Goal: Transaction & Acquisition: Purchase product/service

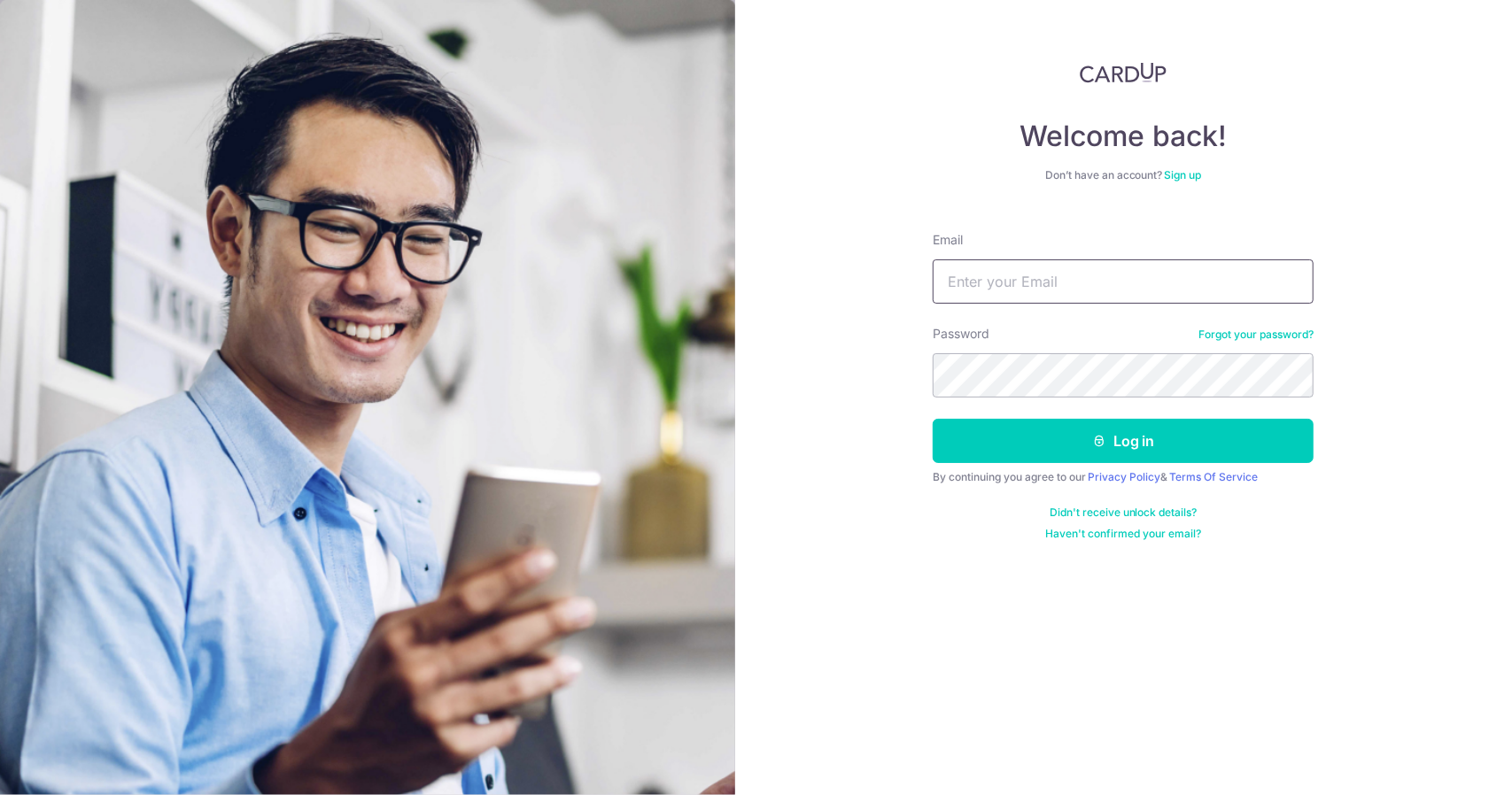
click at [977, 266] on input "Email" at bounding box center [1123, 282] width 381 height 45
type input "daleleo@gmail.com"
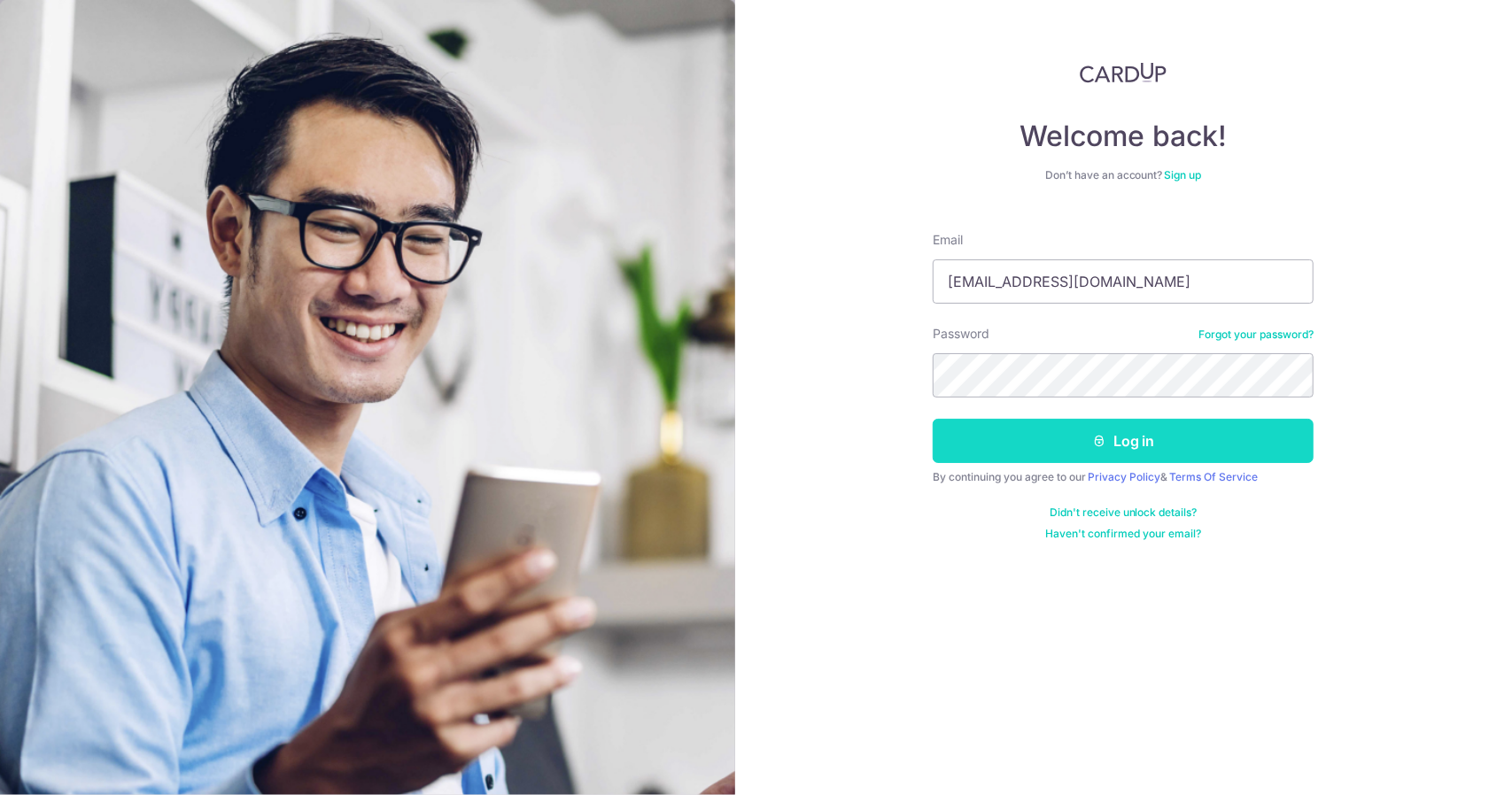
click at [1110, 430] on button "Log in" at bounding box center [1123, 441] width 381 height 45
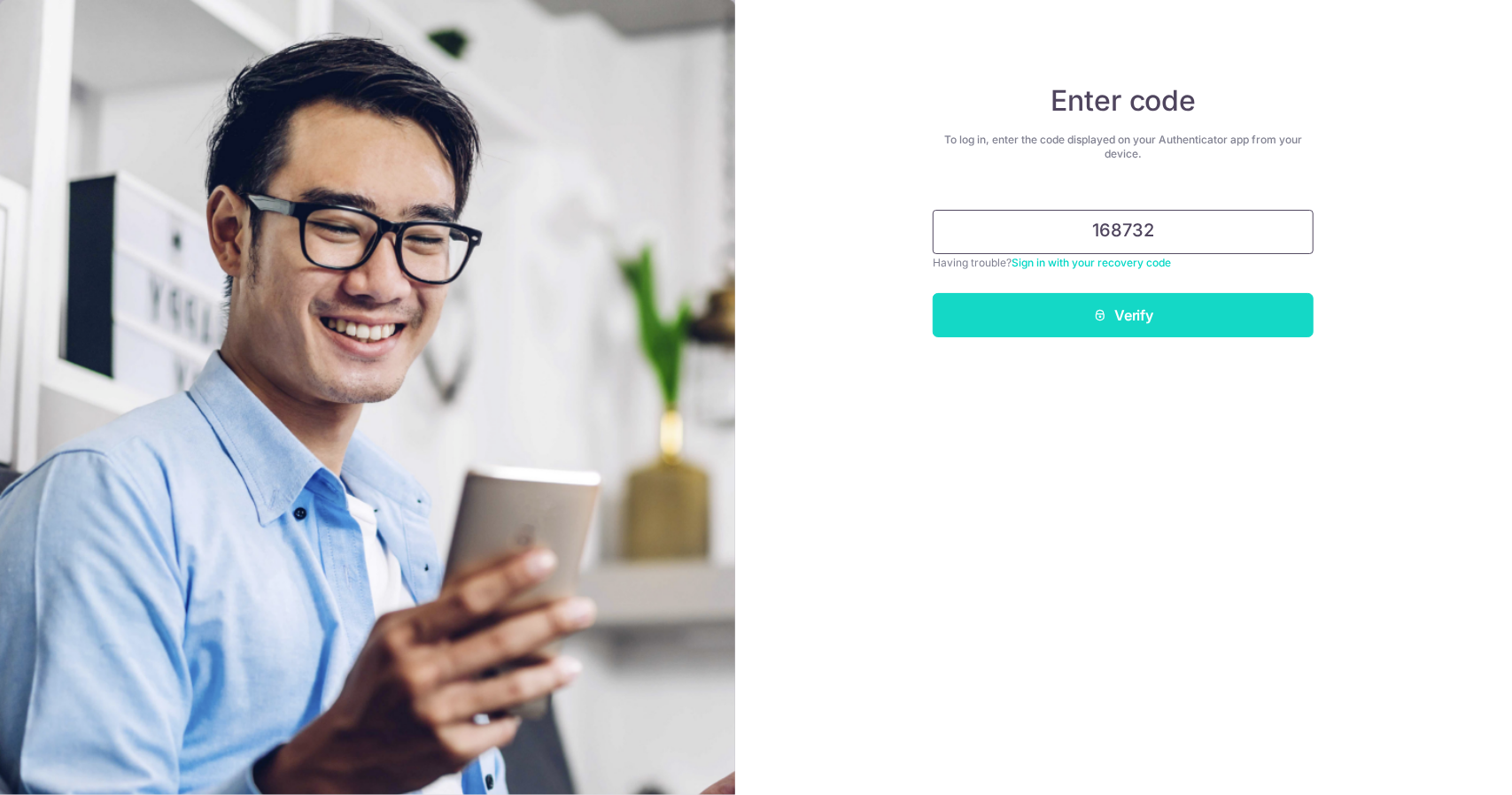
type input "168732"
click at [1151, 313] on button "Verify" at bounding box center [1123, 316] width 381 height 45
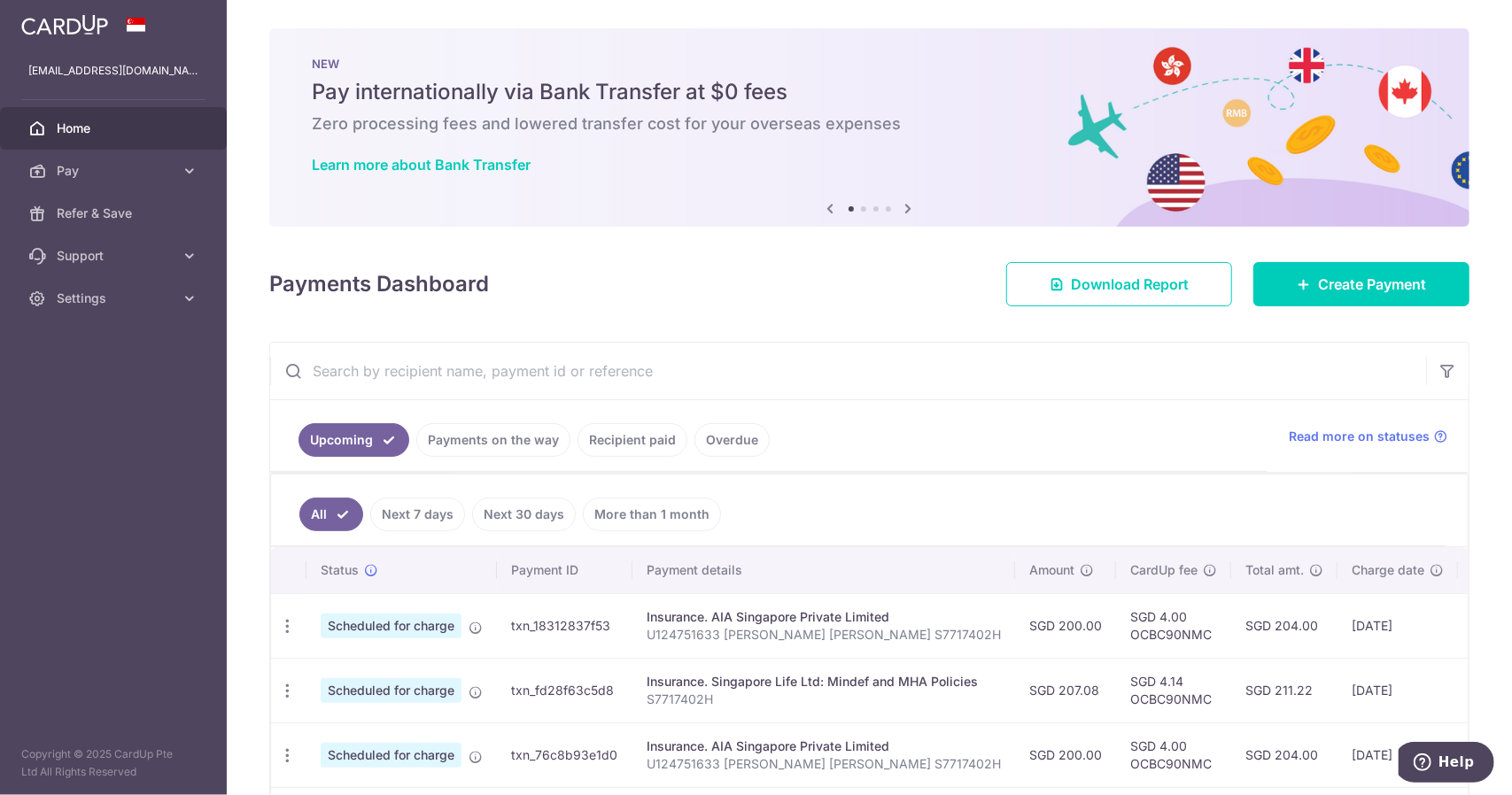
click at [898, 206] on icon at bounding box center [909, 208] width 21 height 22
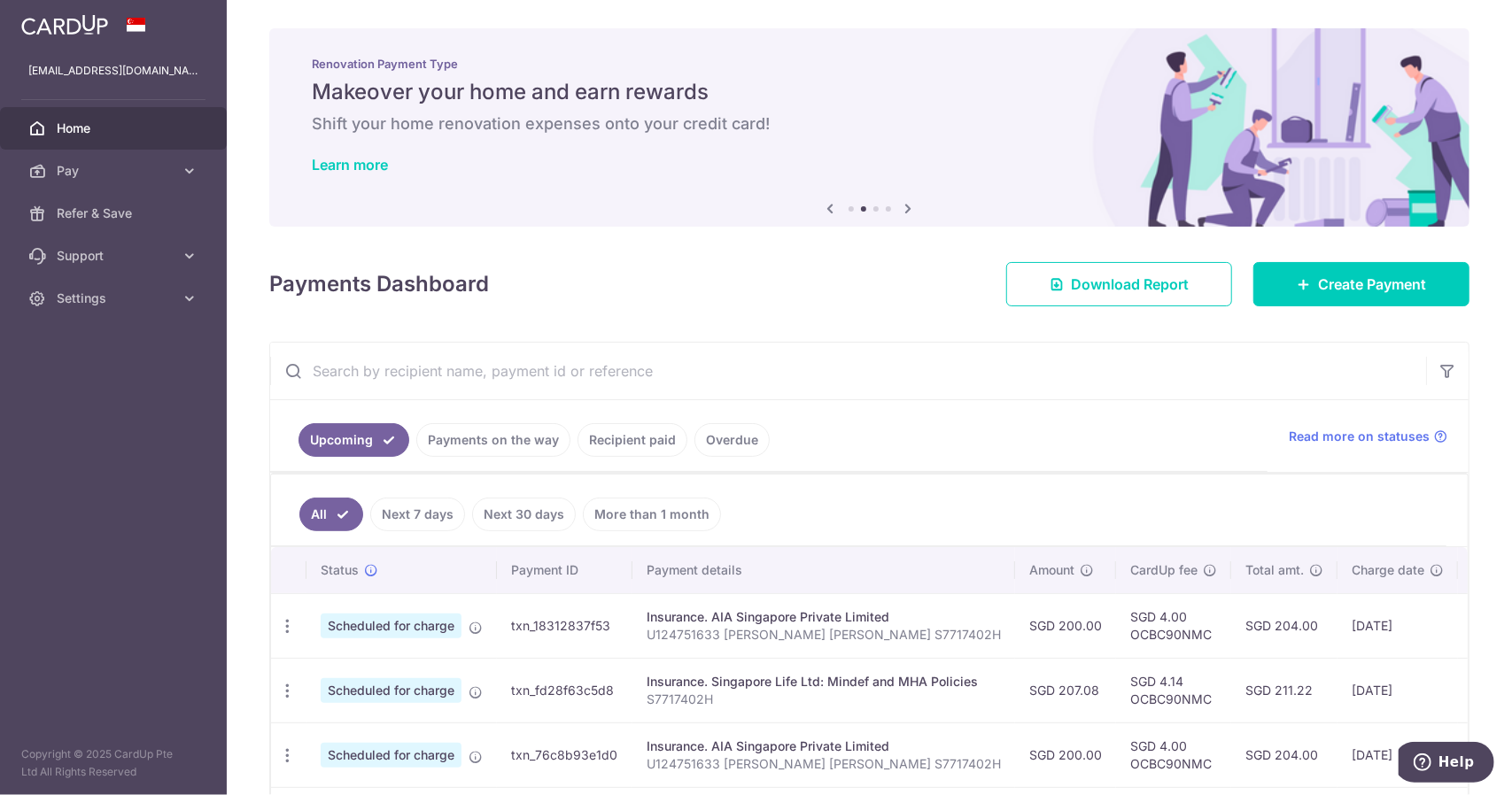
click at [898, 206] on icon at bounding box center [909, 208] width 21 height 22
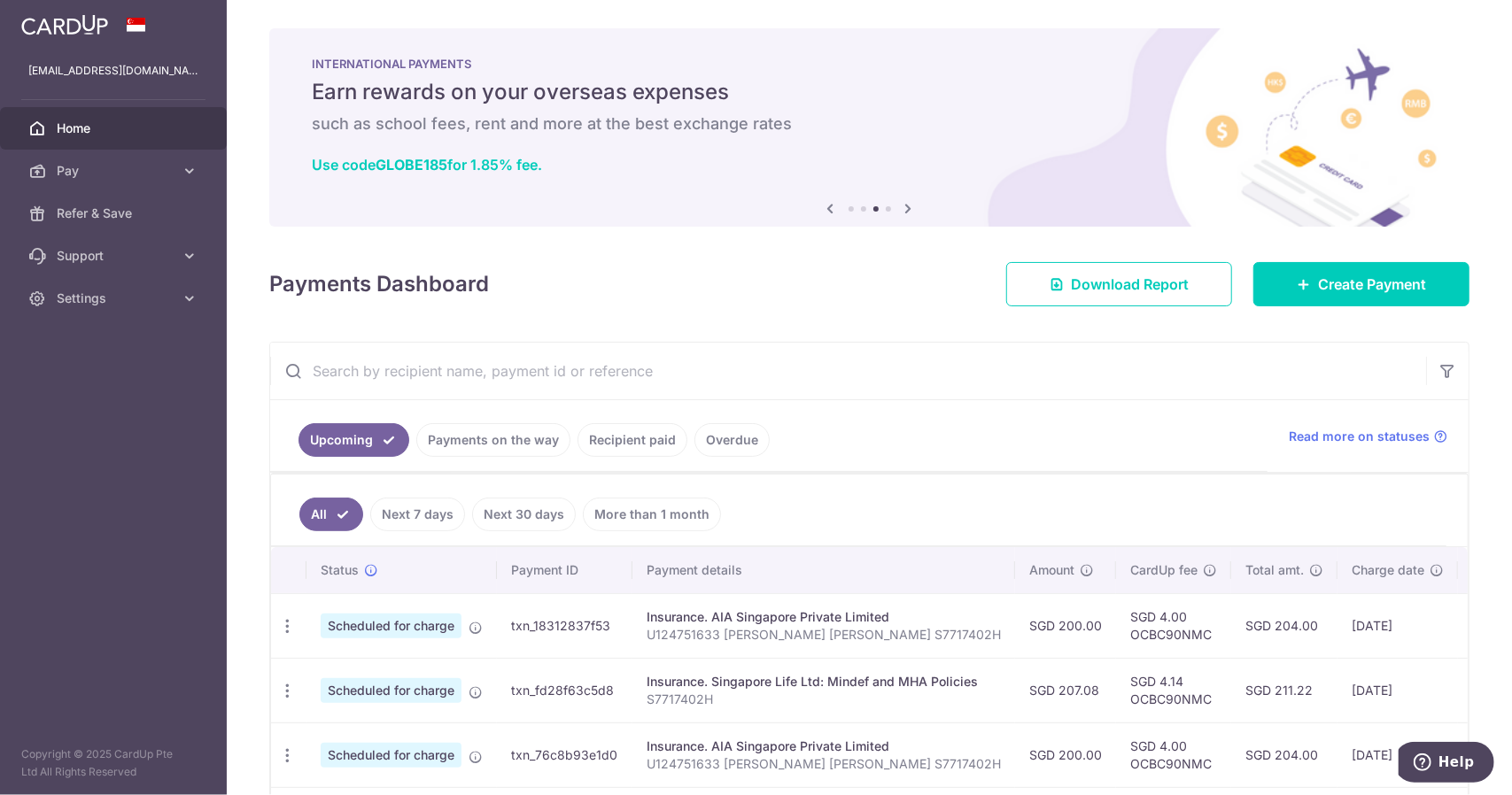
click at [898, 206] on icon at bounding box center [909, 208] width 21 height 22
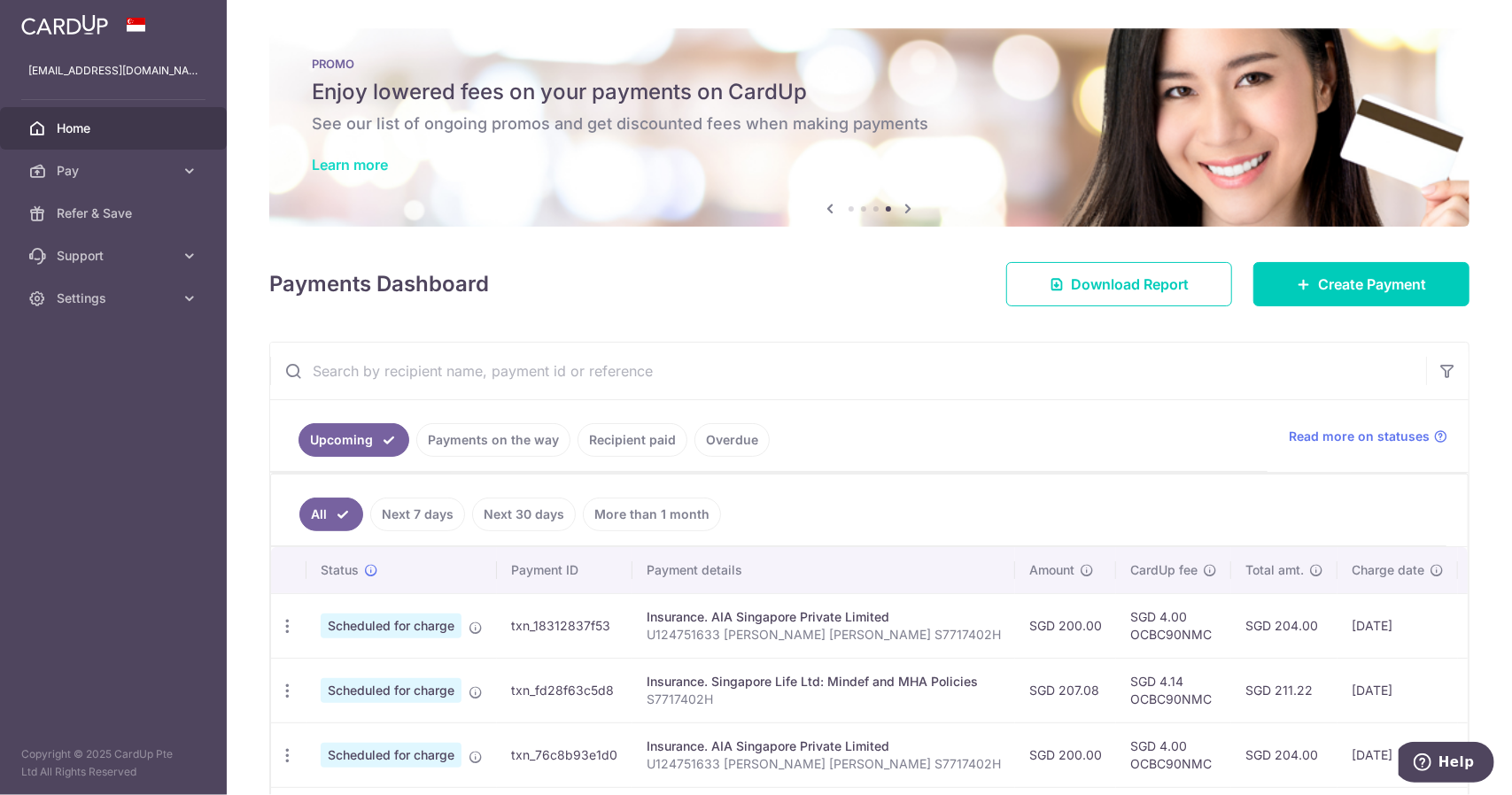
click at [375, 156] on link "Learn more" at bounding box center [350, 164] width 76 height 17
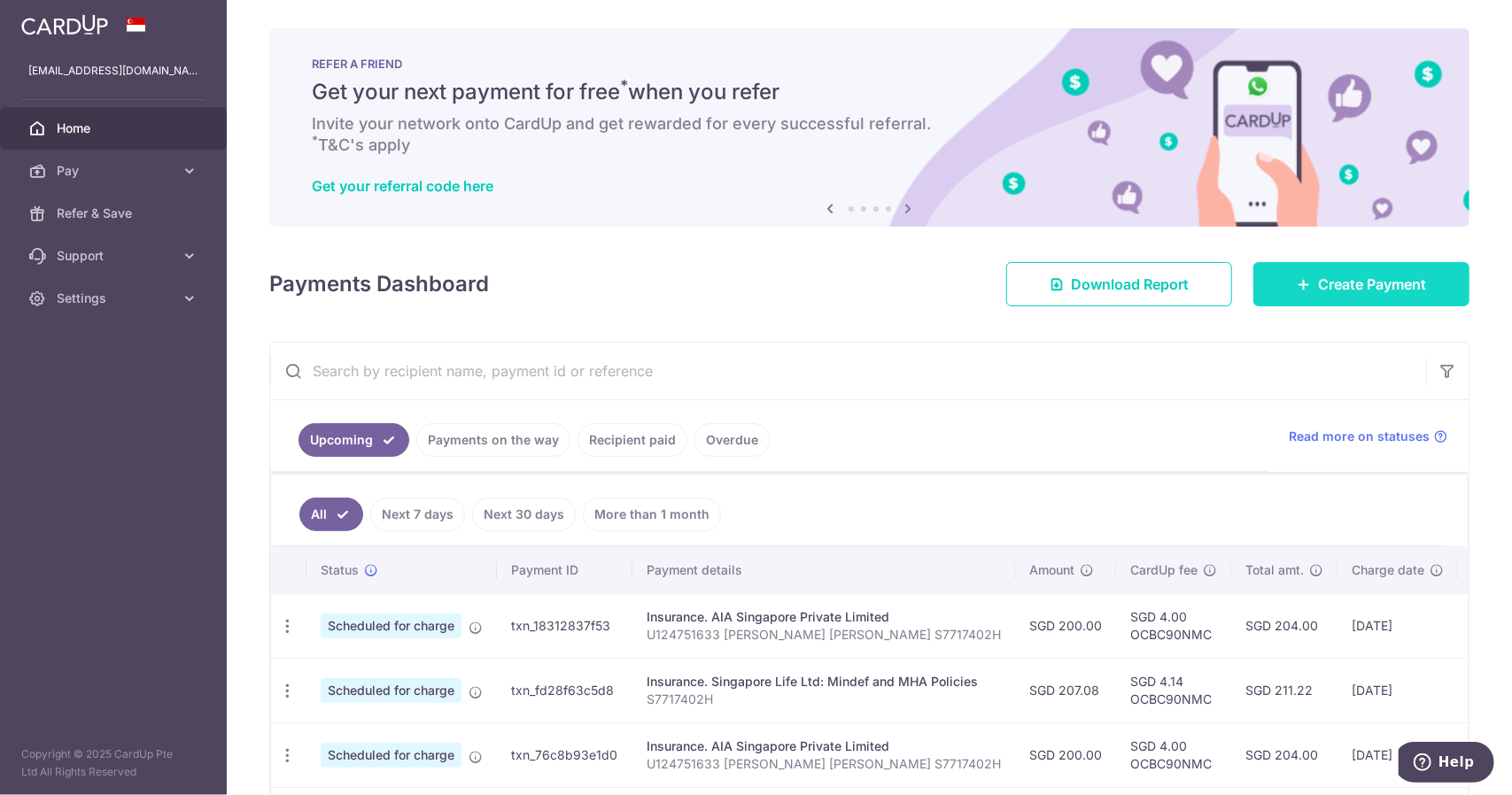
click at [1329, 281] on span "Create Payment" at bounding box center [1371, 284] width 108 height 21
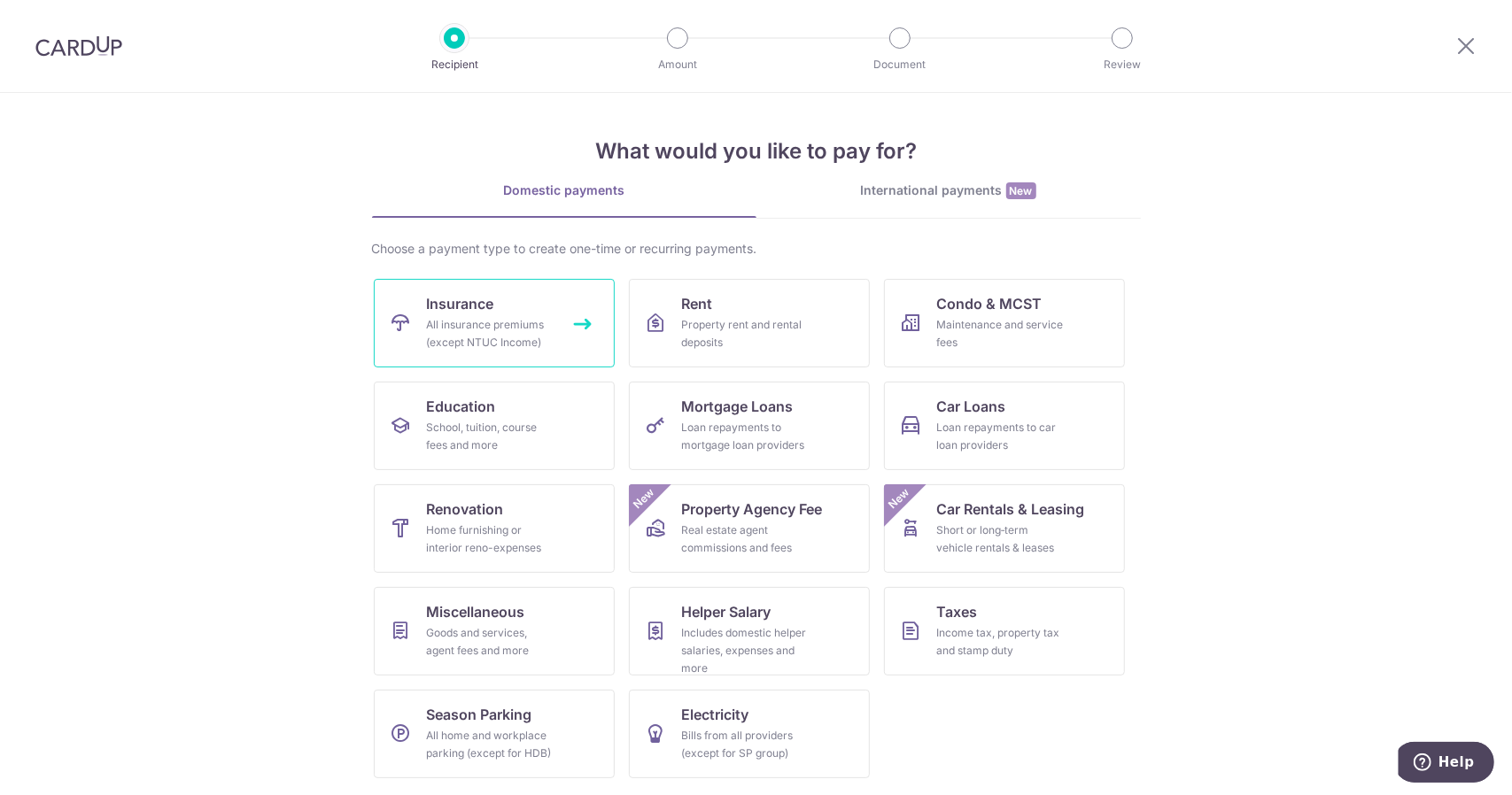
click at [509, 313] on link "Insurance All insurance premiums (except NTUC Income)" at bounding box center [494, 323] width 241 height 88
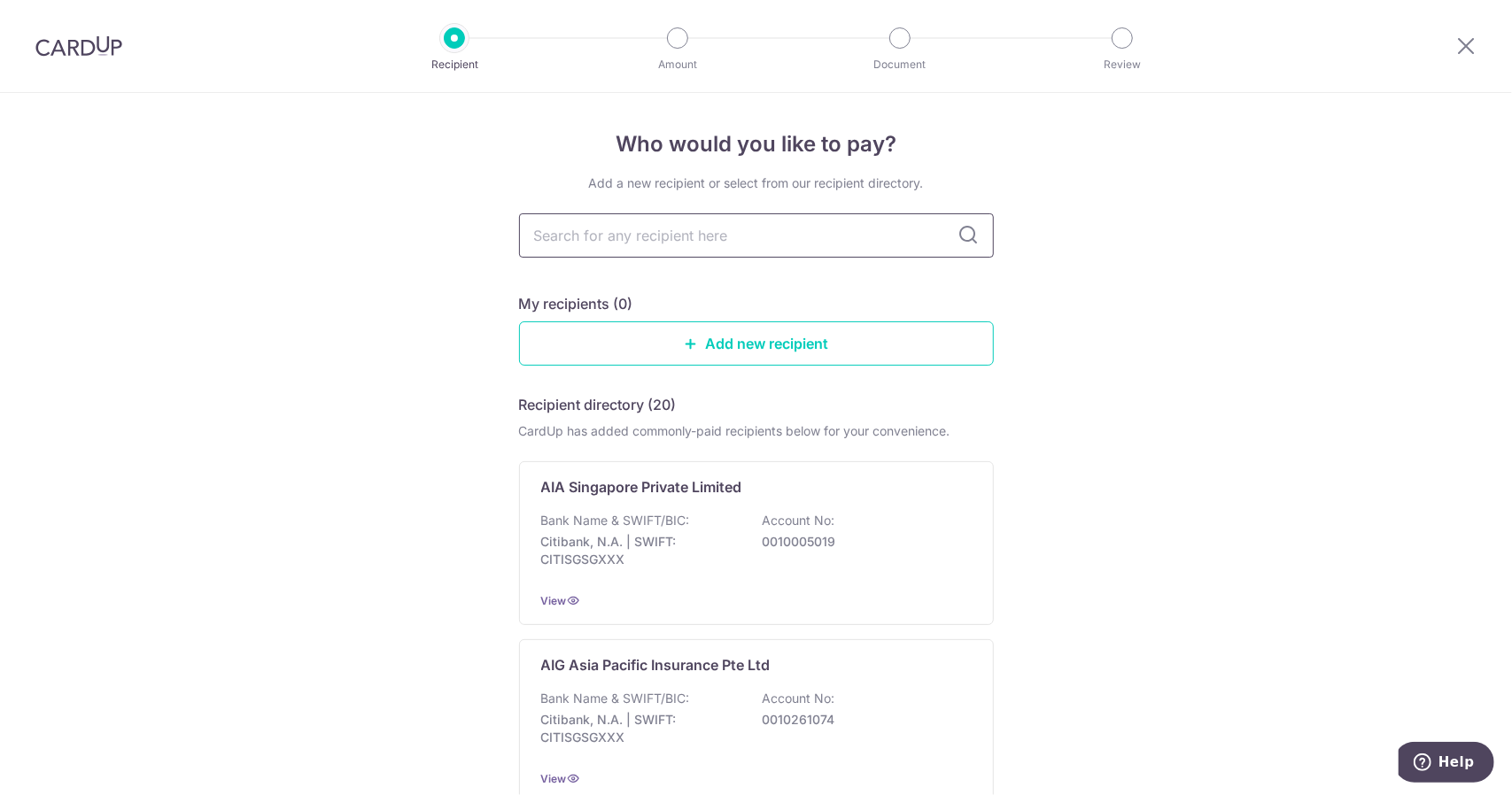
click at [651, 244] on input "text" at bounding box center [756, 236] width 475 height 45
type input "aia"
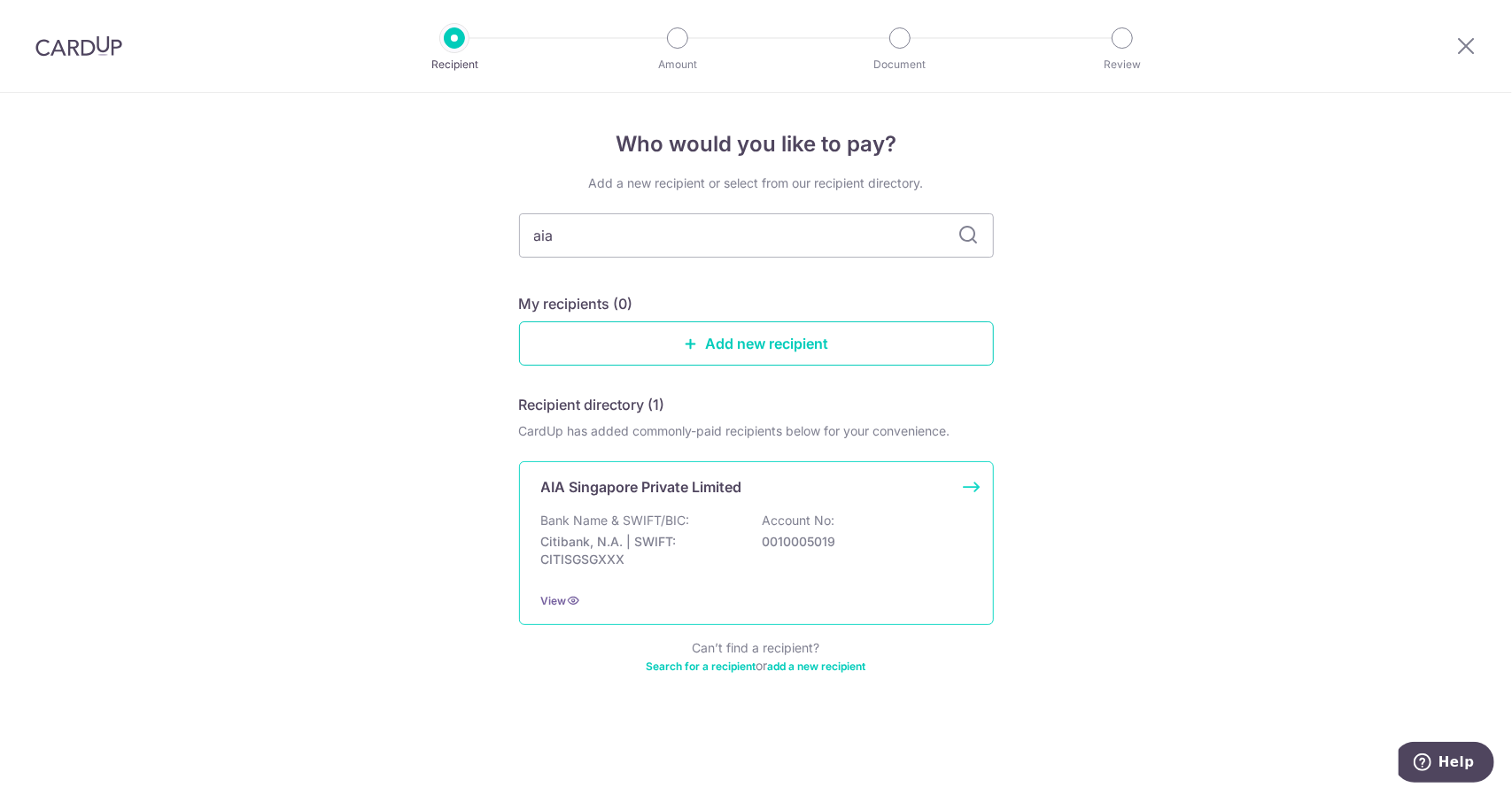
click at [581, 492] on p "AIA Singapore Private Limited" at bounding box center [642, 487] width 201 height 21
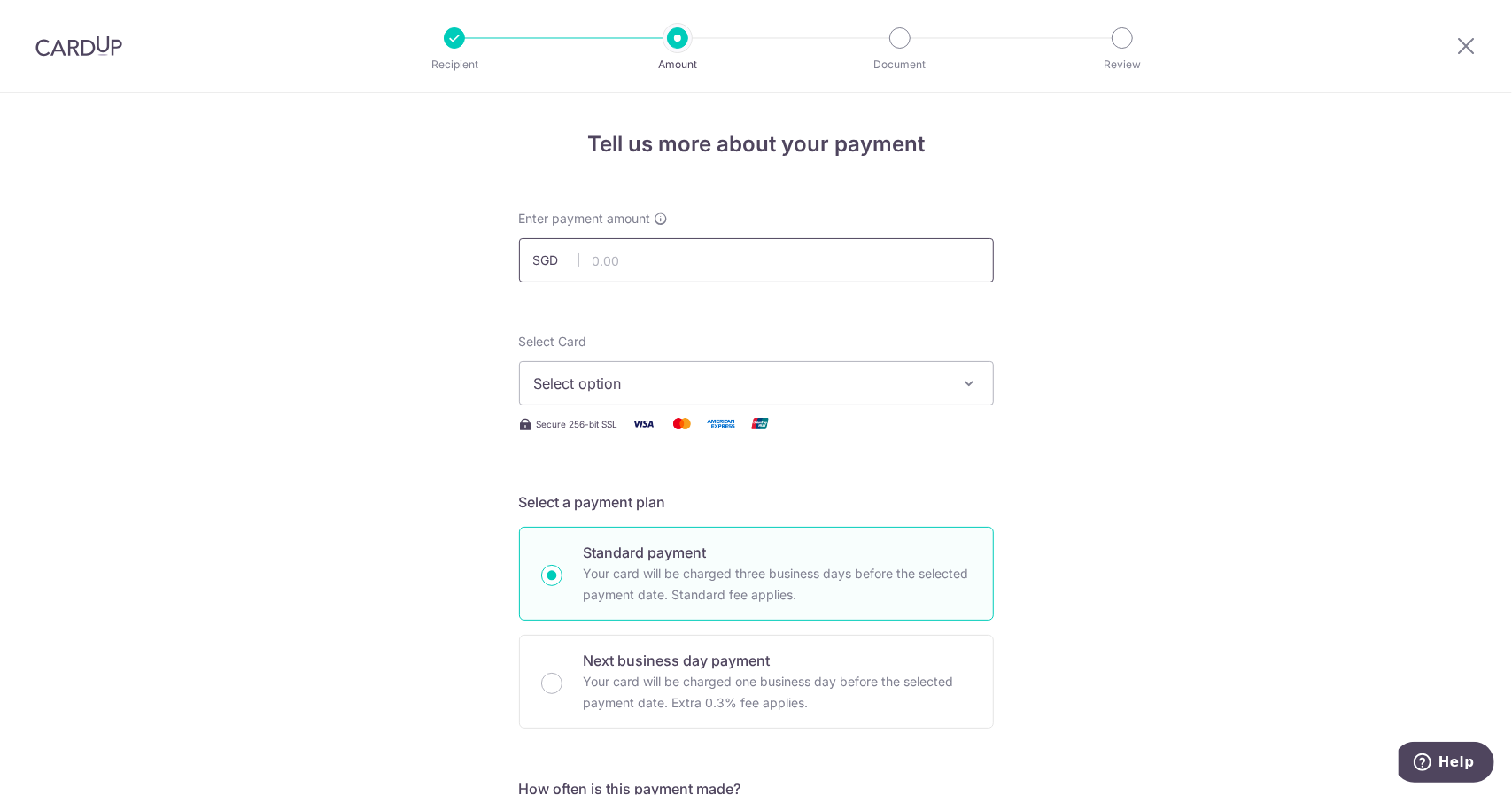
click at [654, 258] on input "text" at bounding box center [756, 260] width 475 height 45
type input "3,508.80"
click at [652, 376] on span "Select option" at bounding box center [740, 383] width 412 height 21
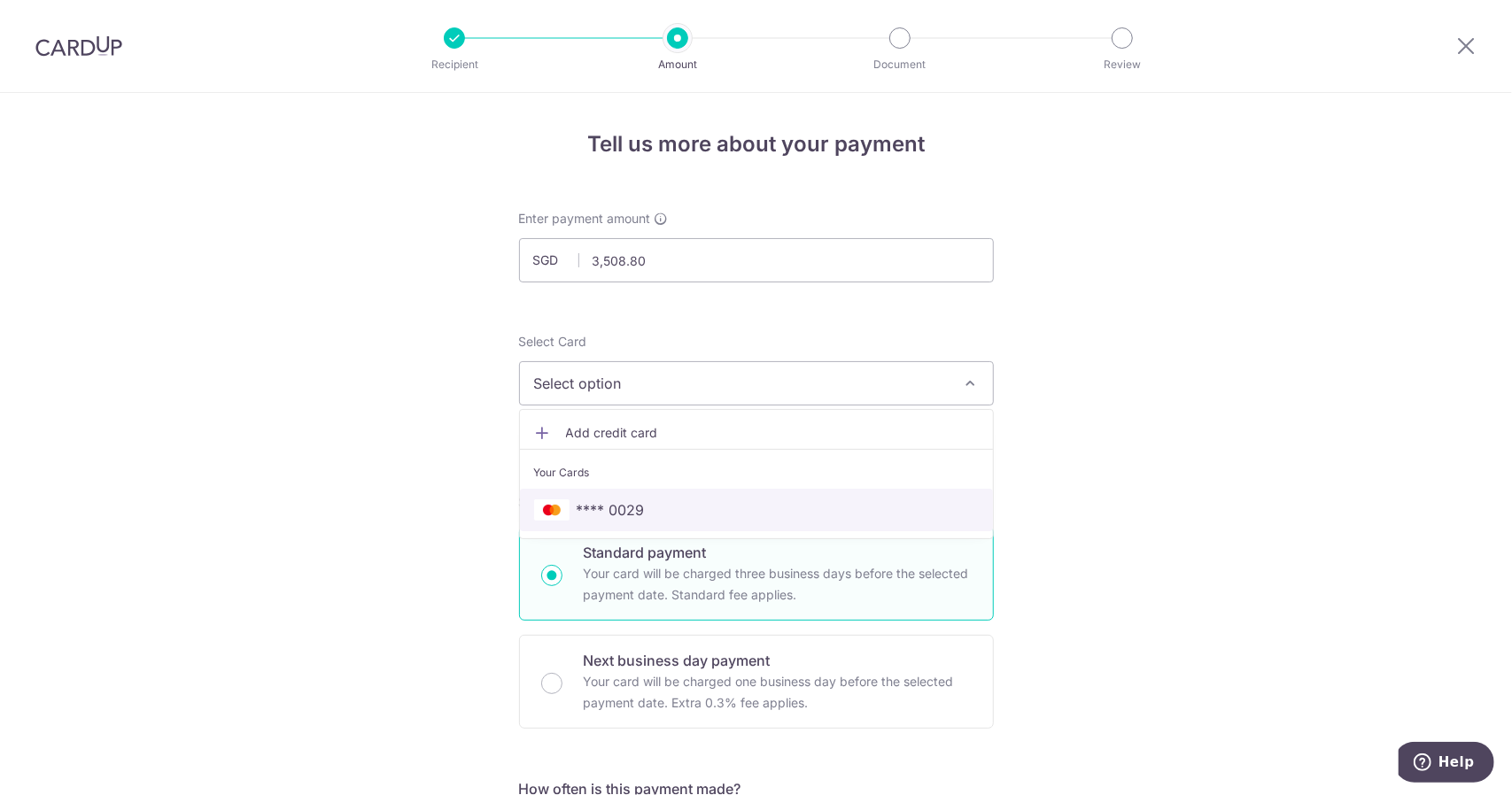
click at [631, 505] on span "**** 0029" at bounding box center [611, 510] width 68 height 21
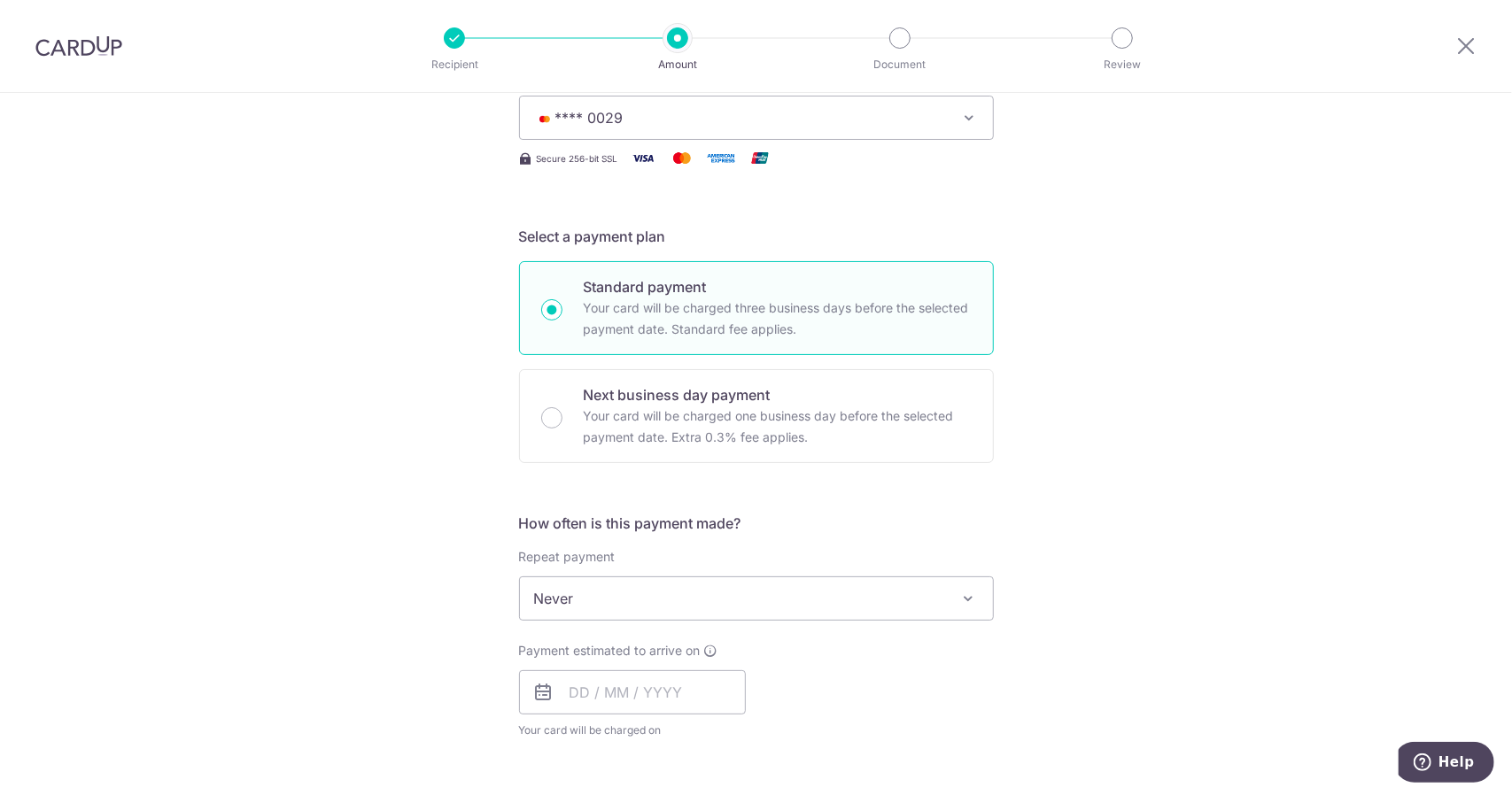
scroll to position [442, 0]
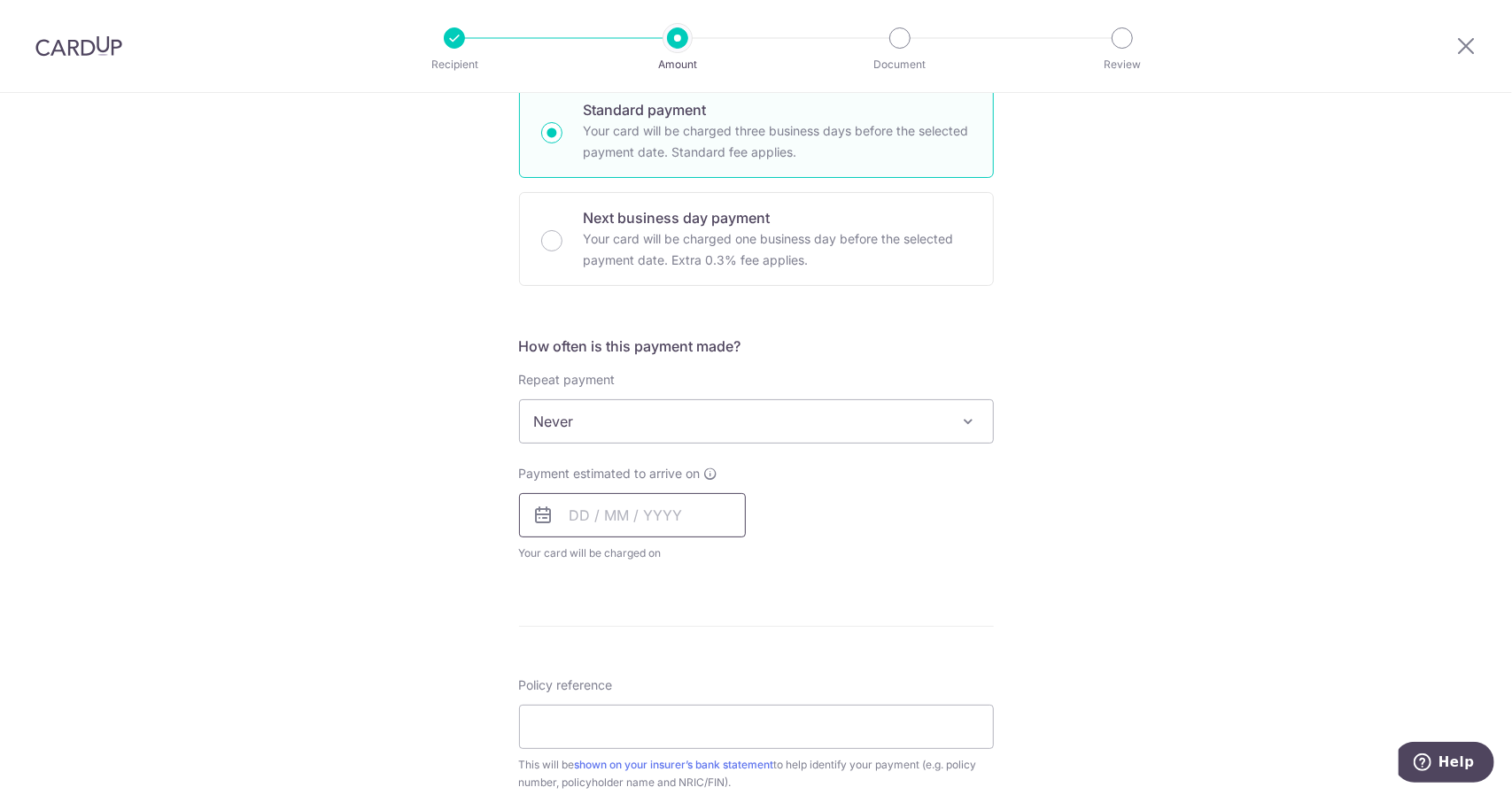
click at [643, 504] on input "text" at bounding box center [632, 515] width 227 height 45
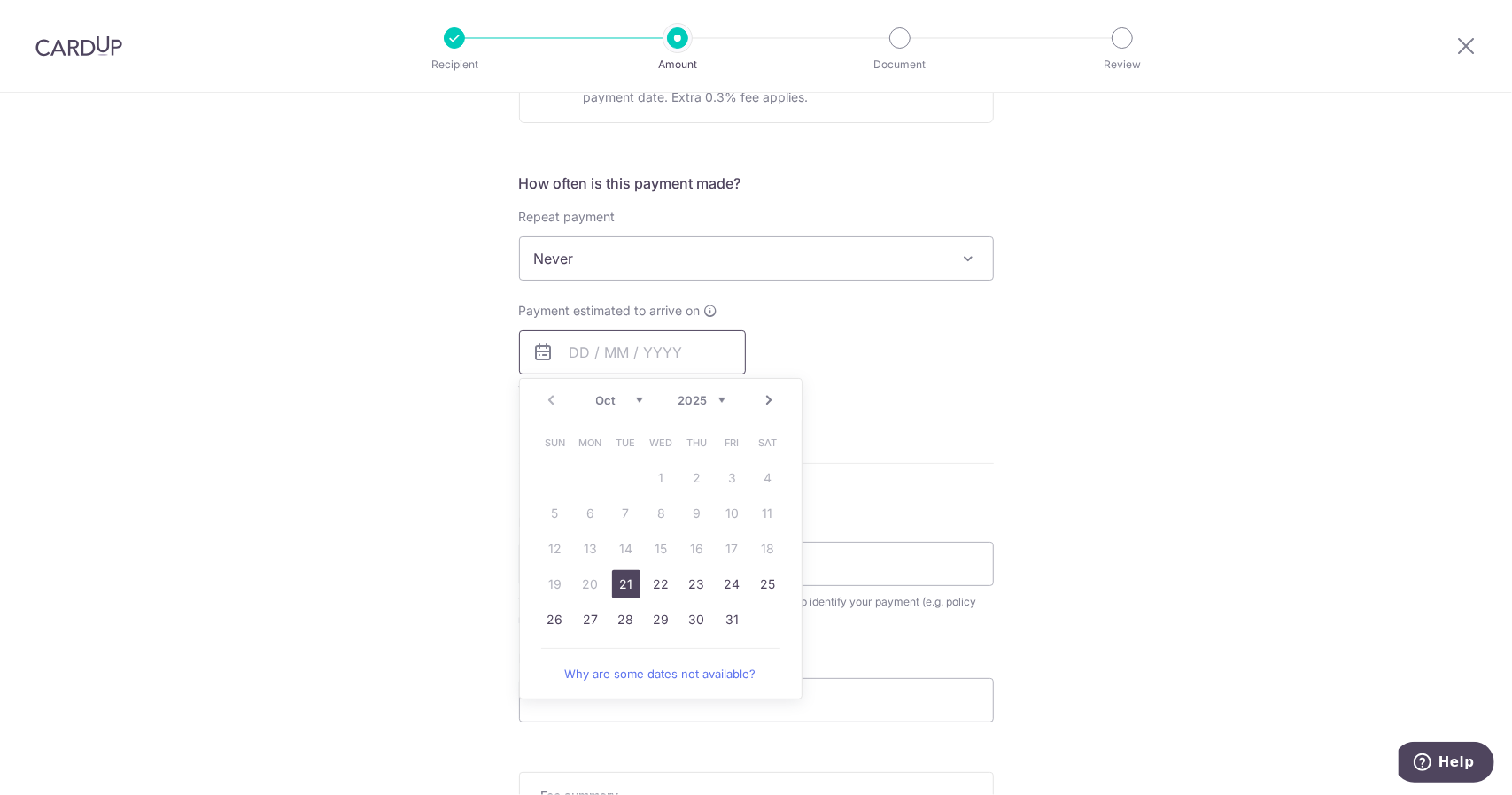
scroll to position [709, 0]
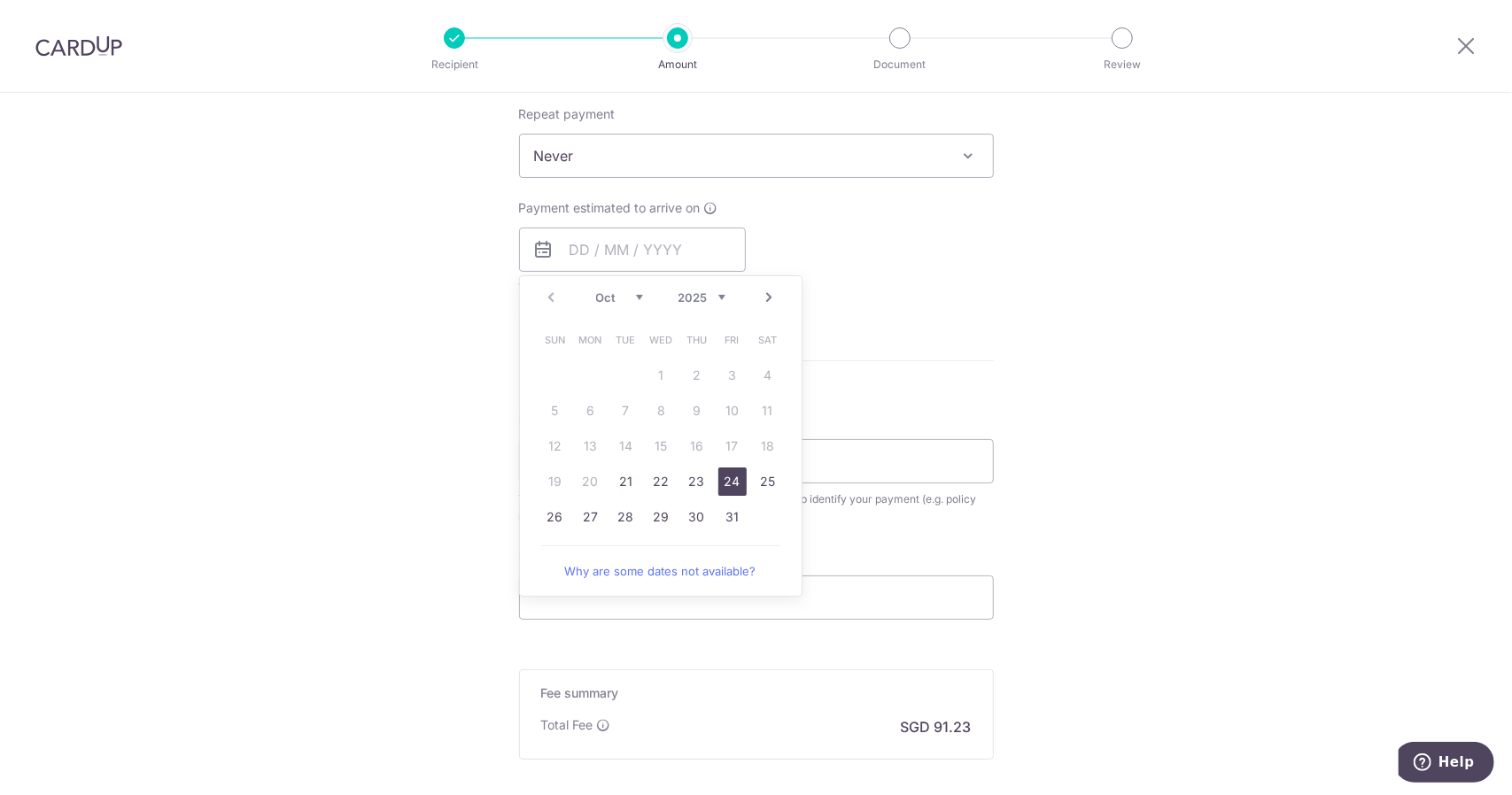
click at [719, 489] on link "24" at bounding box center [732, 481] width 28 height 28
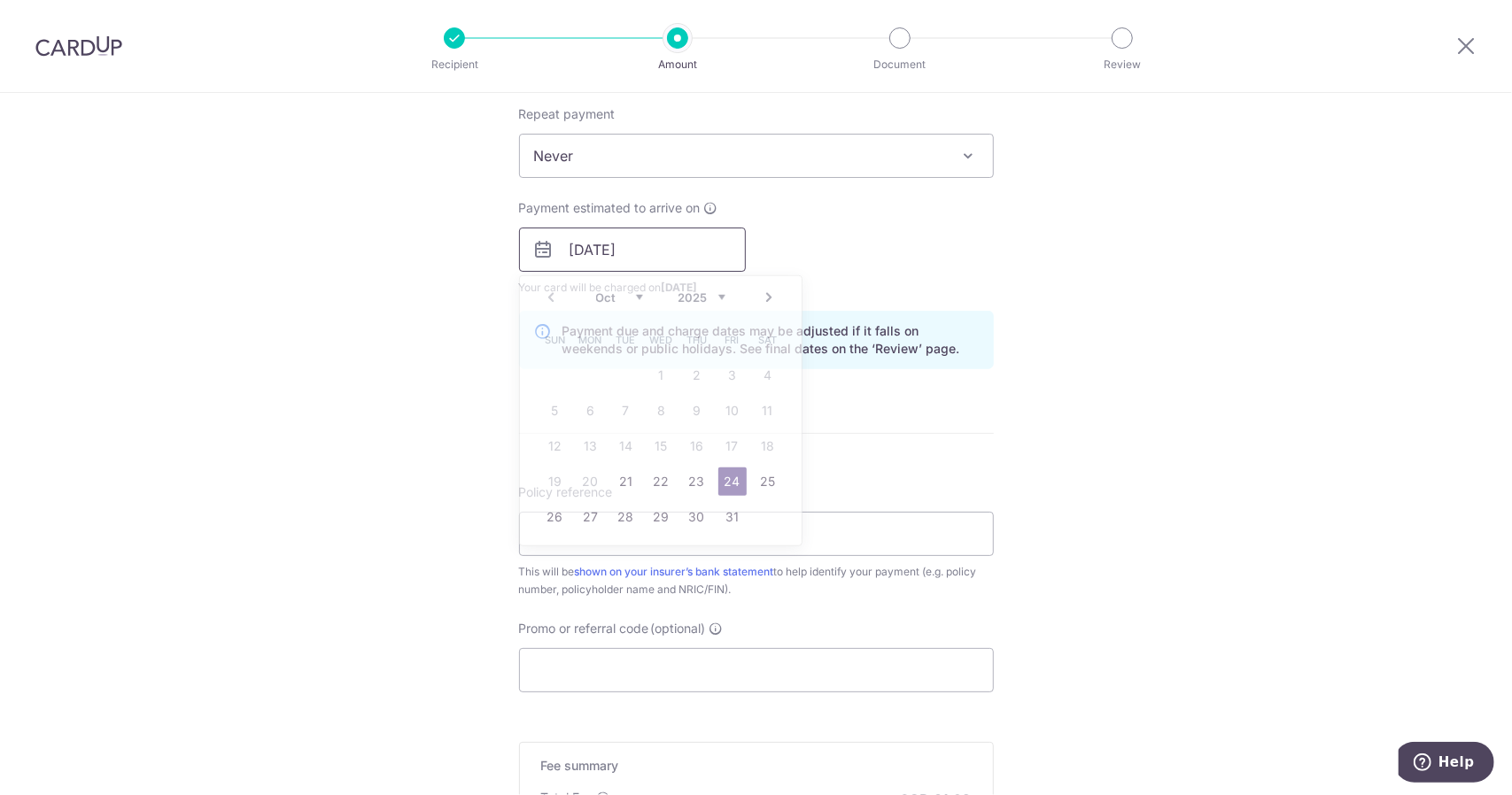
click at [684, 253] on input "[DATE]" at bounding box center [632, 250] width 227 height 45
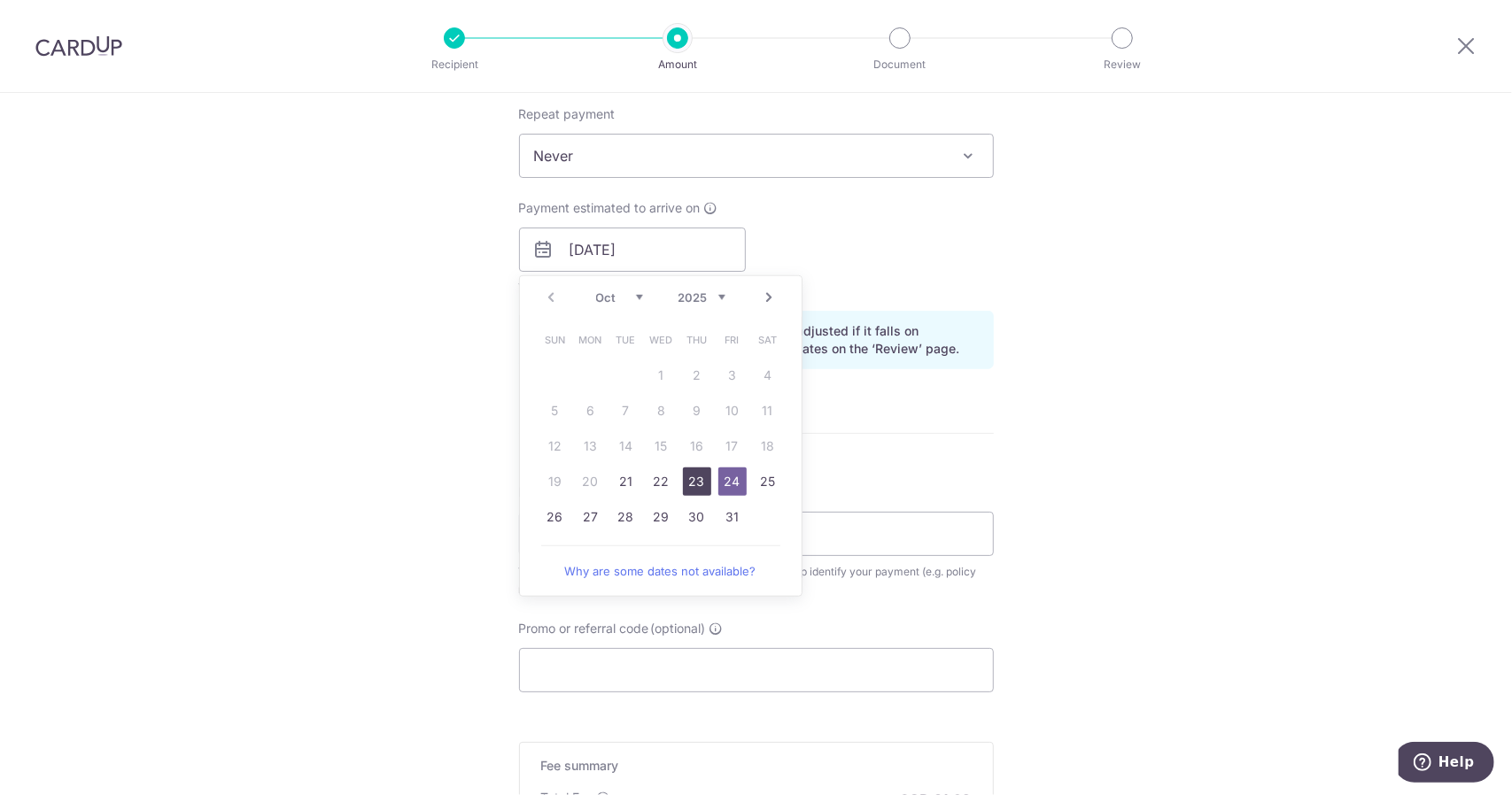
click at [686, 481] on link "23" at bounding box center [696, 481] width 28 height 28
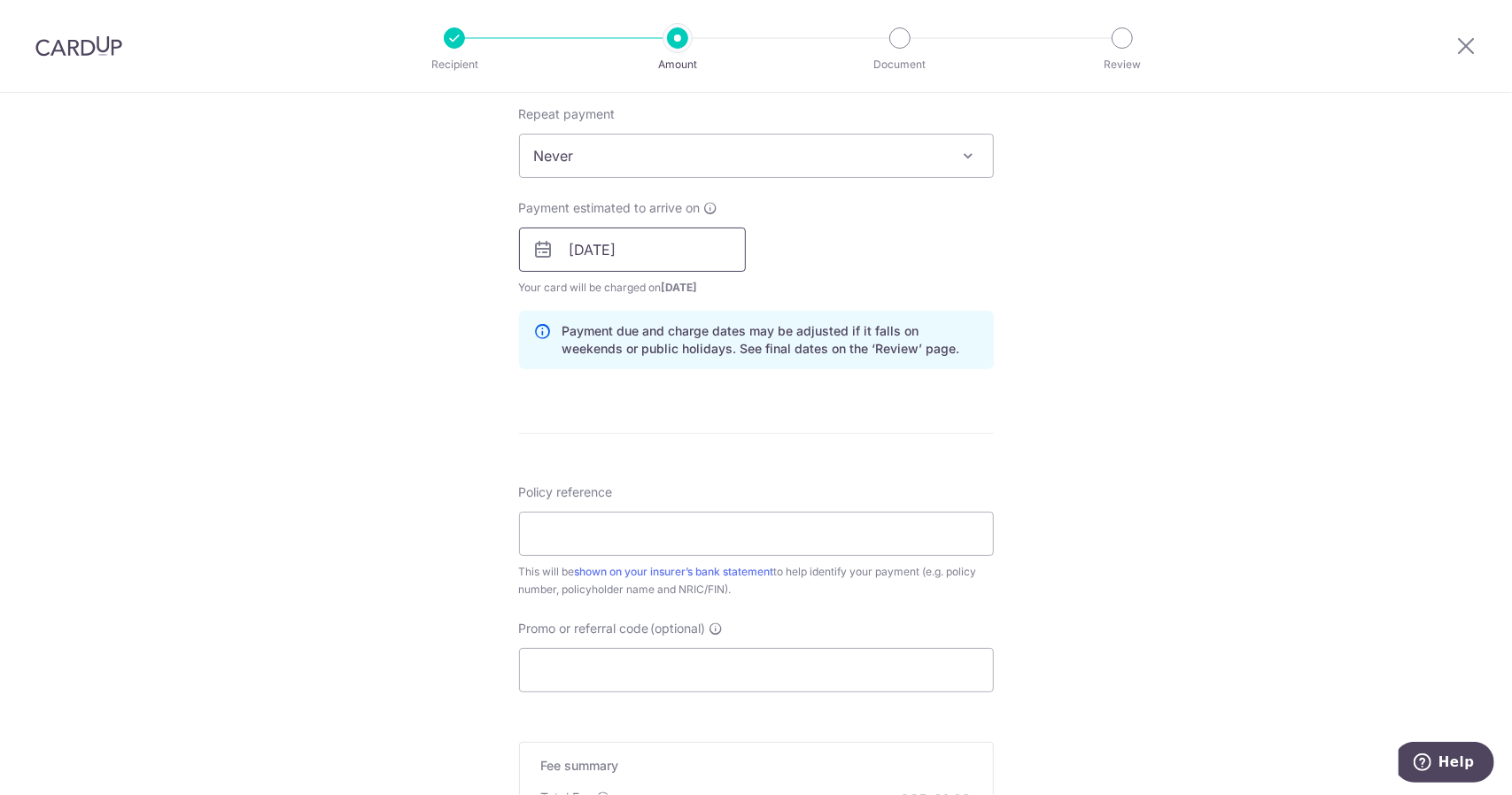
click at [664, 243] on input "[DATE]" at bounding box center [632, 250] width 227 height 45
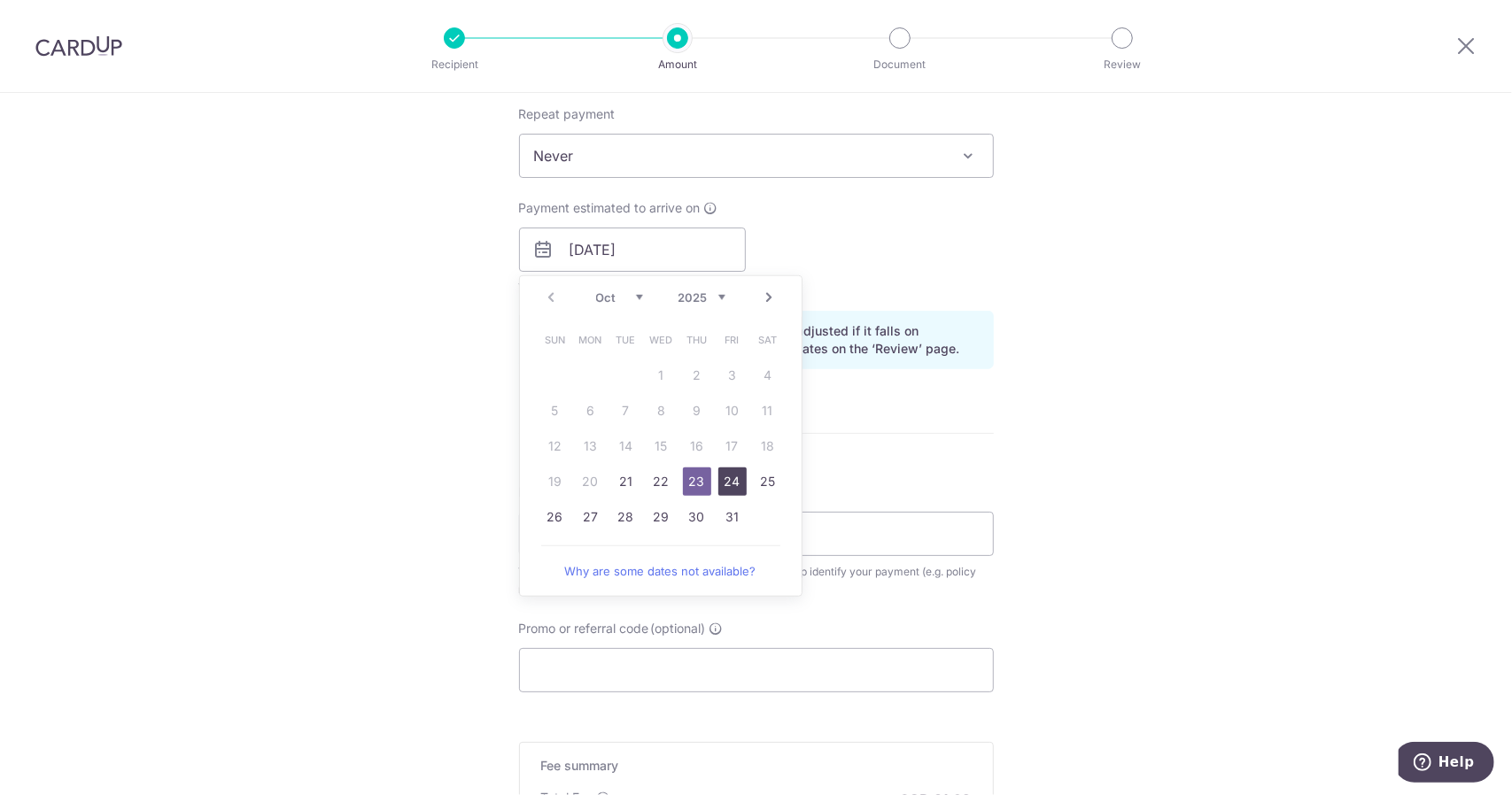
click at [728, 482] on link "24" at bounding box center [732, 481] width 28 height 28
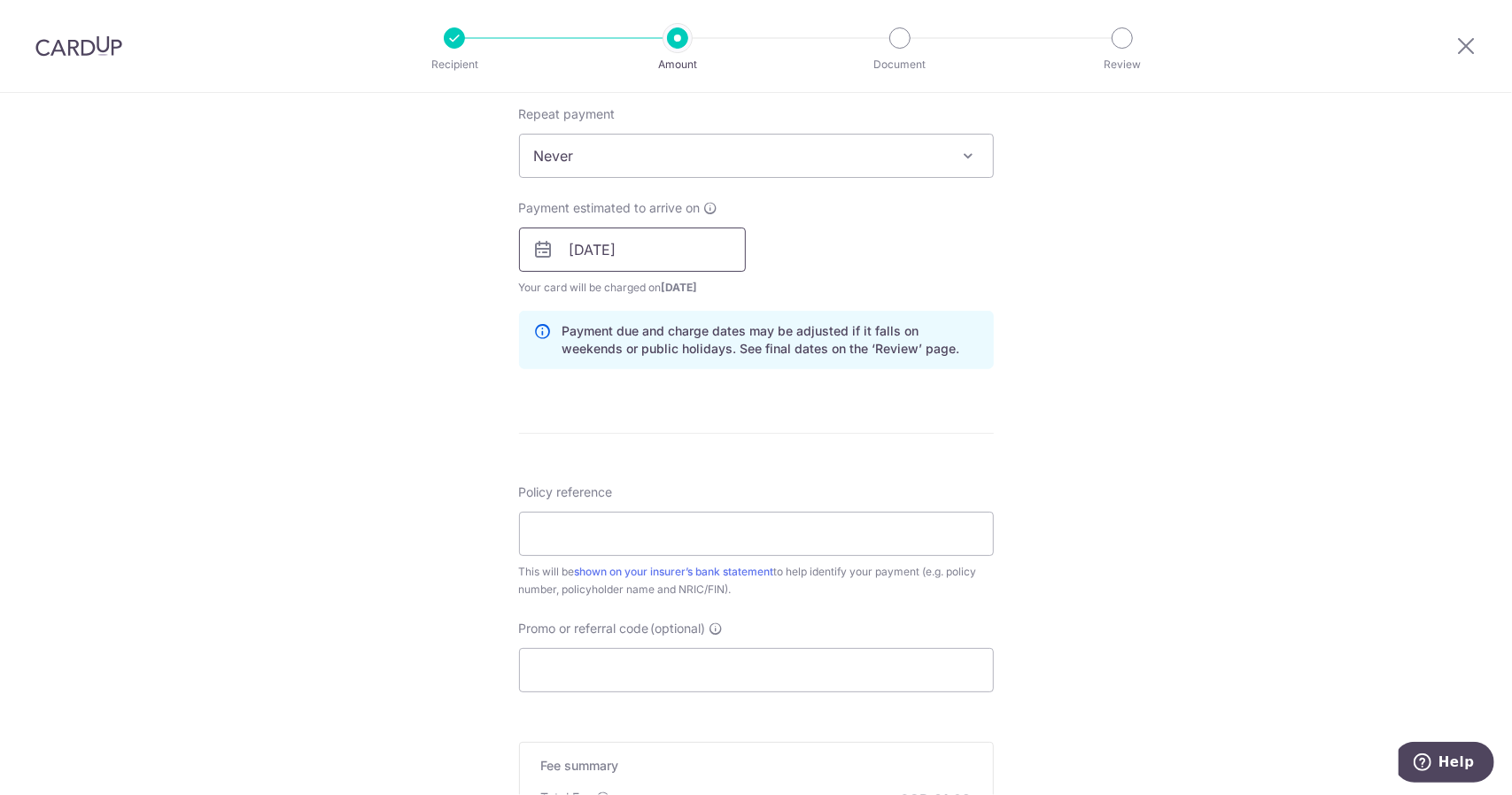
click at [637, 245] on input "[DATE]" at bounding box center [632, 250] width 227 height 45
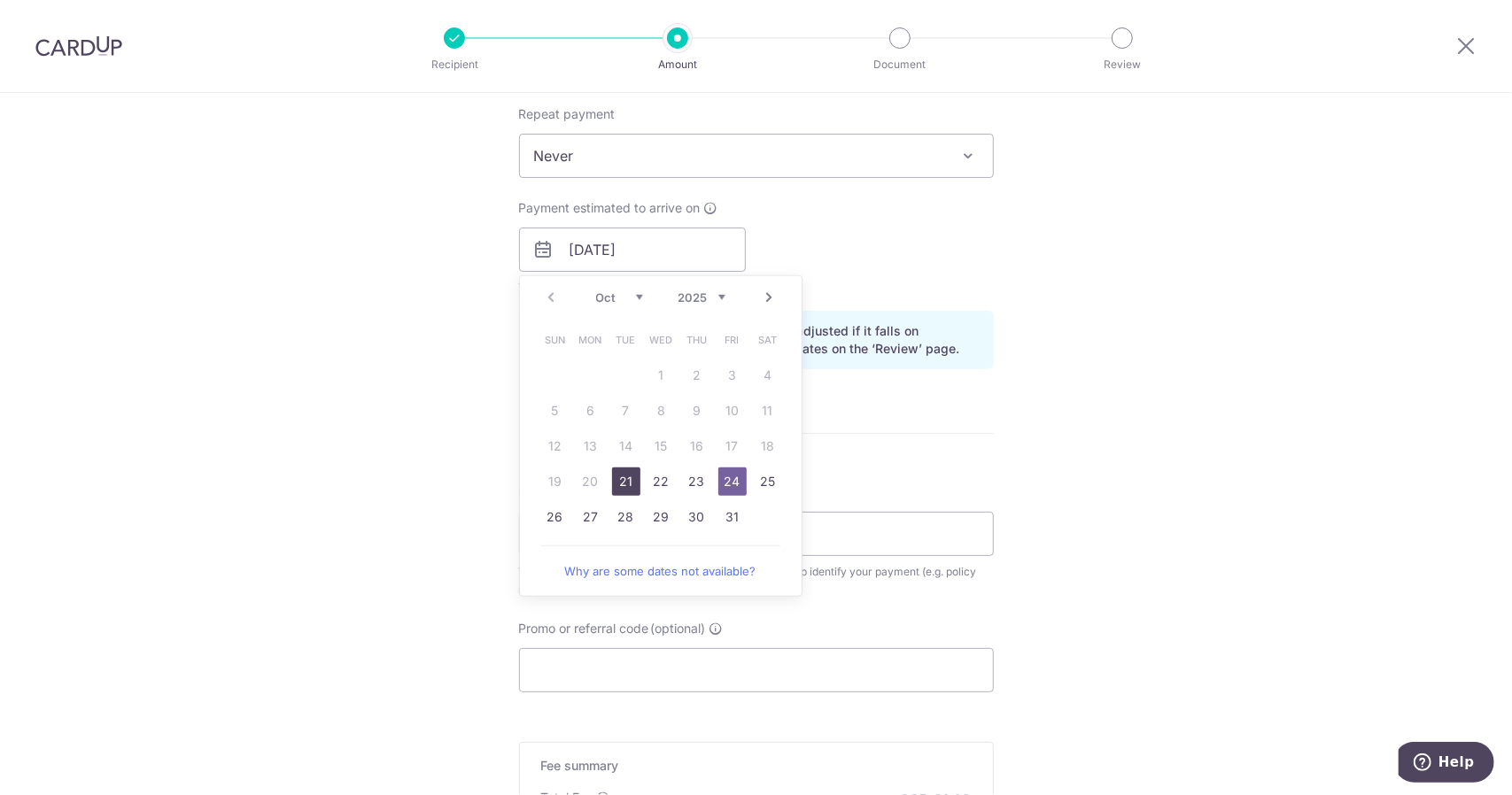
click at [622, 482] on link "21" at bounding box center [625, 481] width 28 height 28
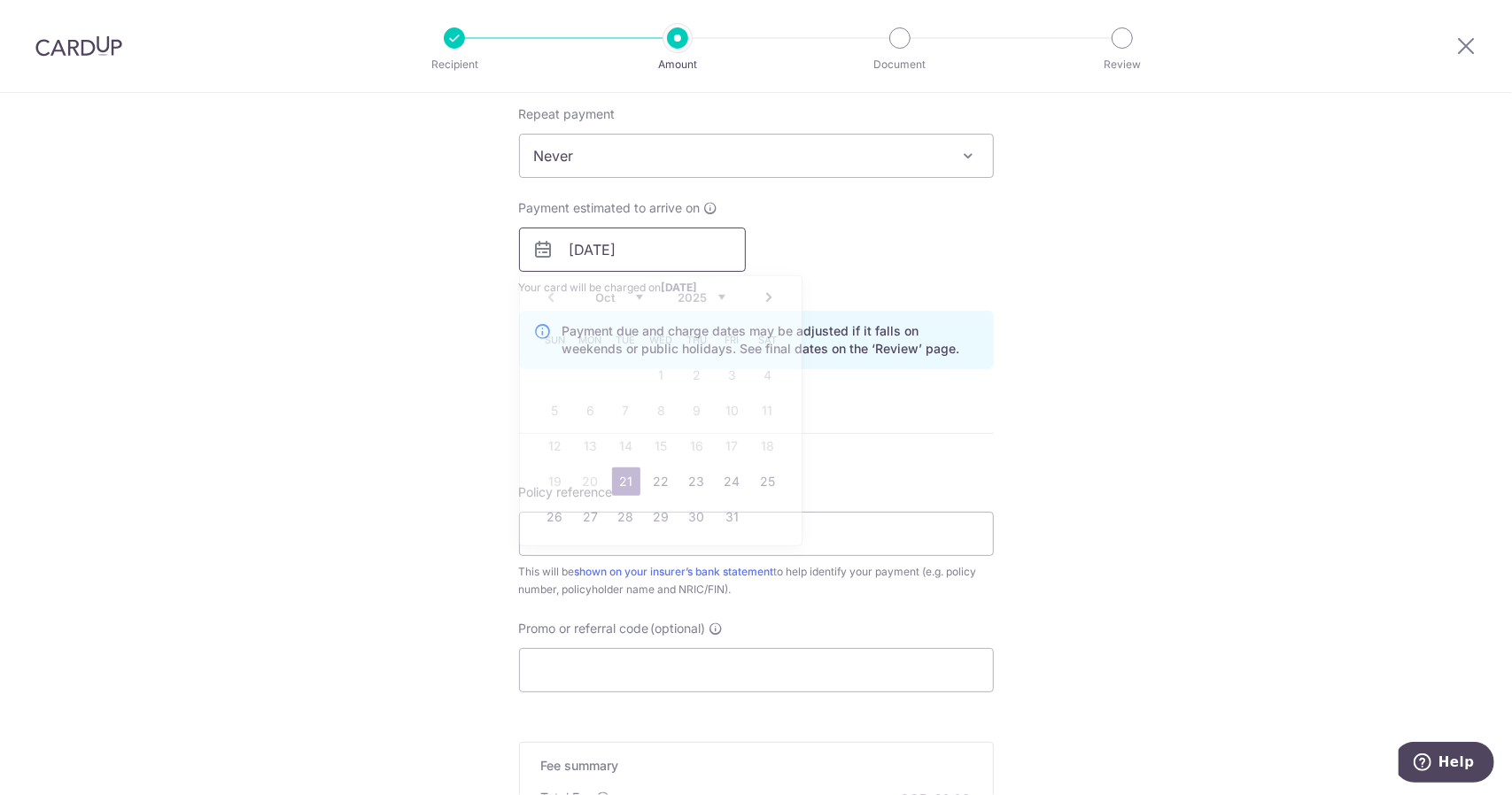
click at [682, 246] on input "[DATE]" at bounding box center [632, 250] width 227 height 45
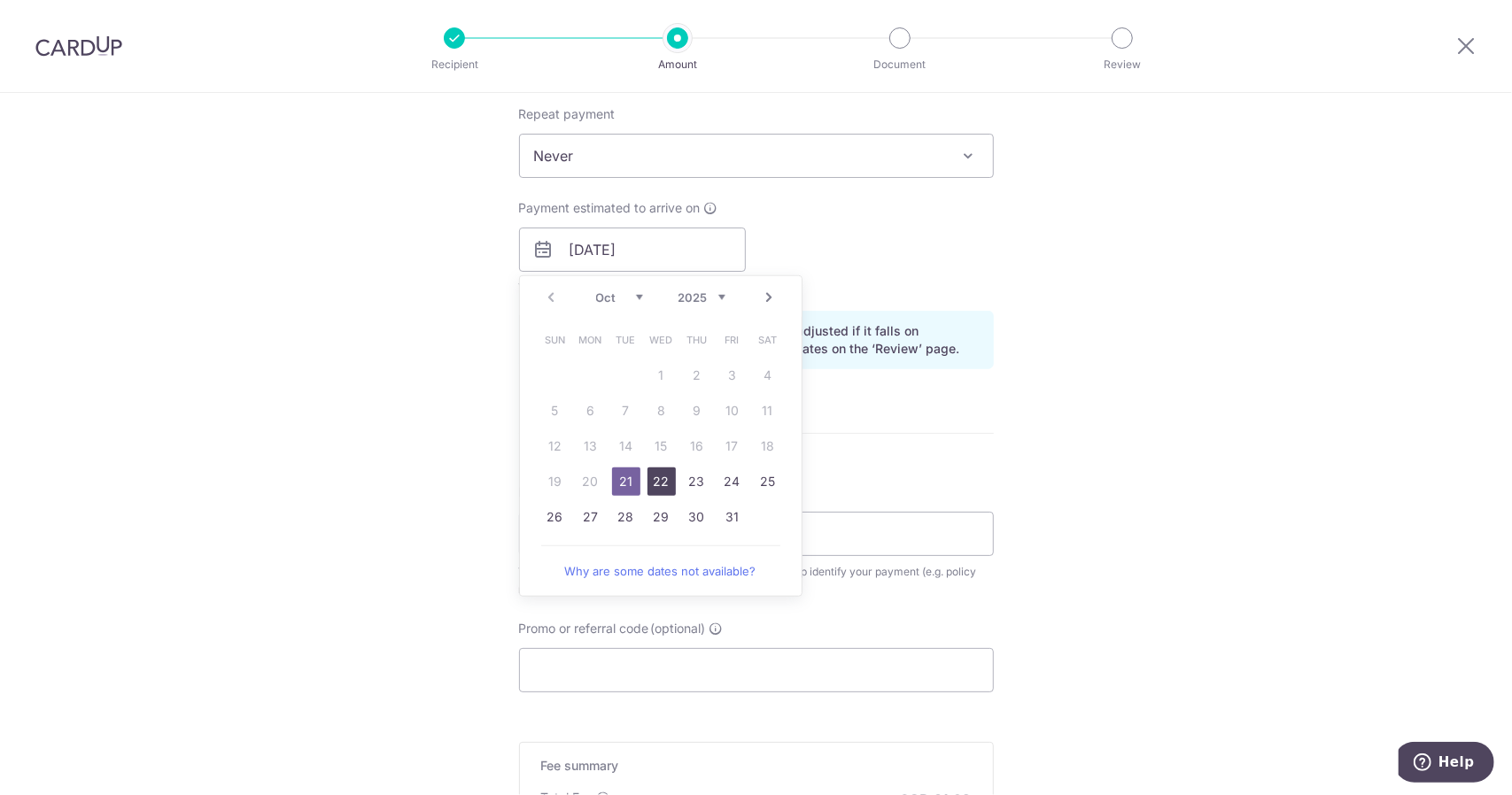
click at [661, 482] on link "22" at bounding box center [661, 481] width 28 height 28
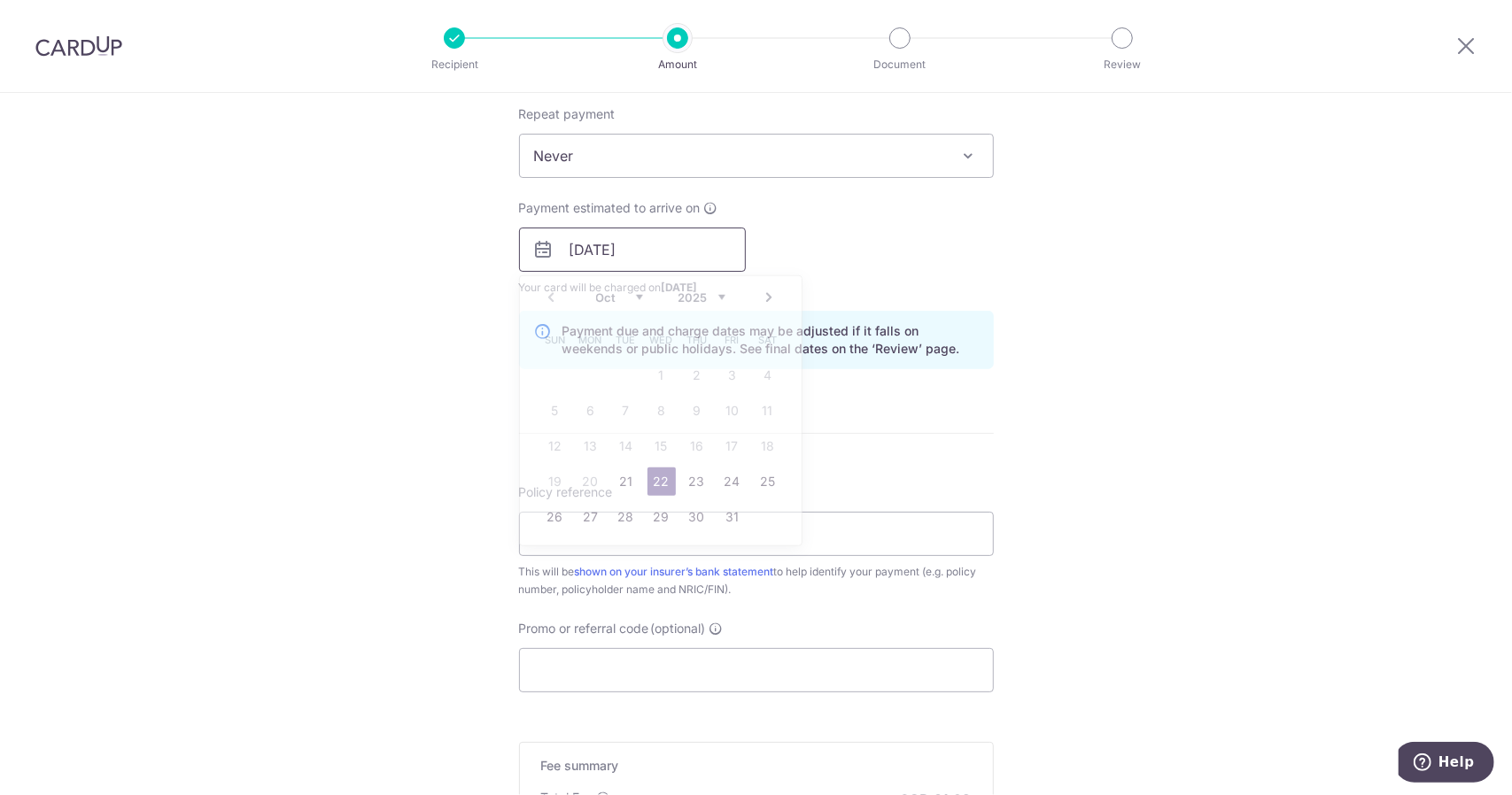
click at [664, 248] on input "22/10/2025" at bounding box center [632, 250] width 227 height 45
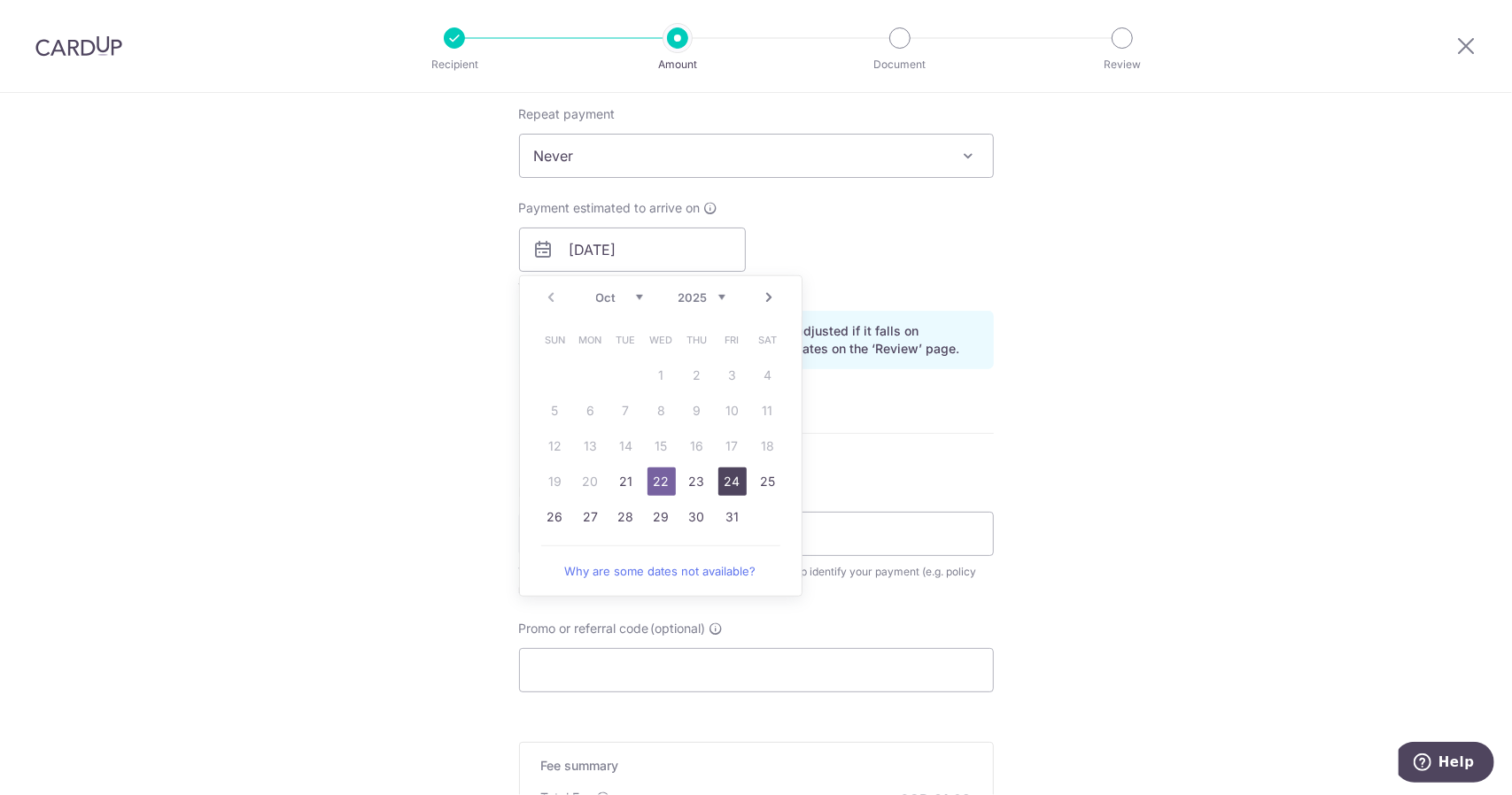
click at [726, 478] on link "24" at bounding box center [732, 481] width 28 height 28
type input "[DATE]"
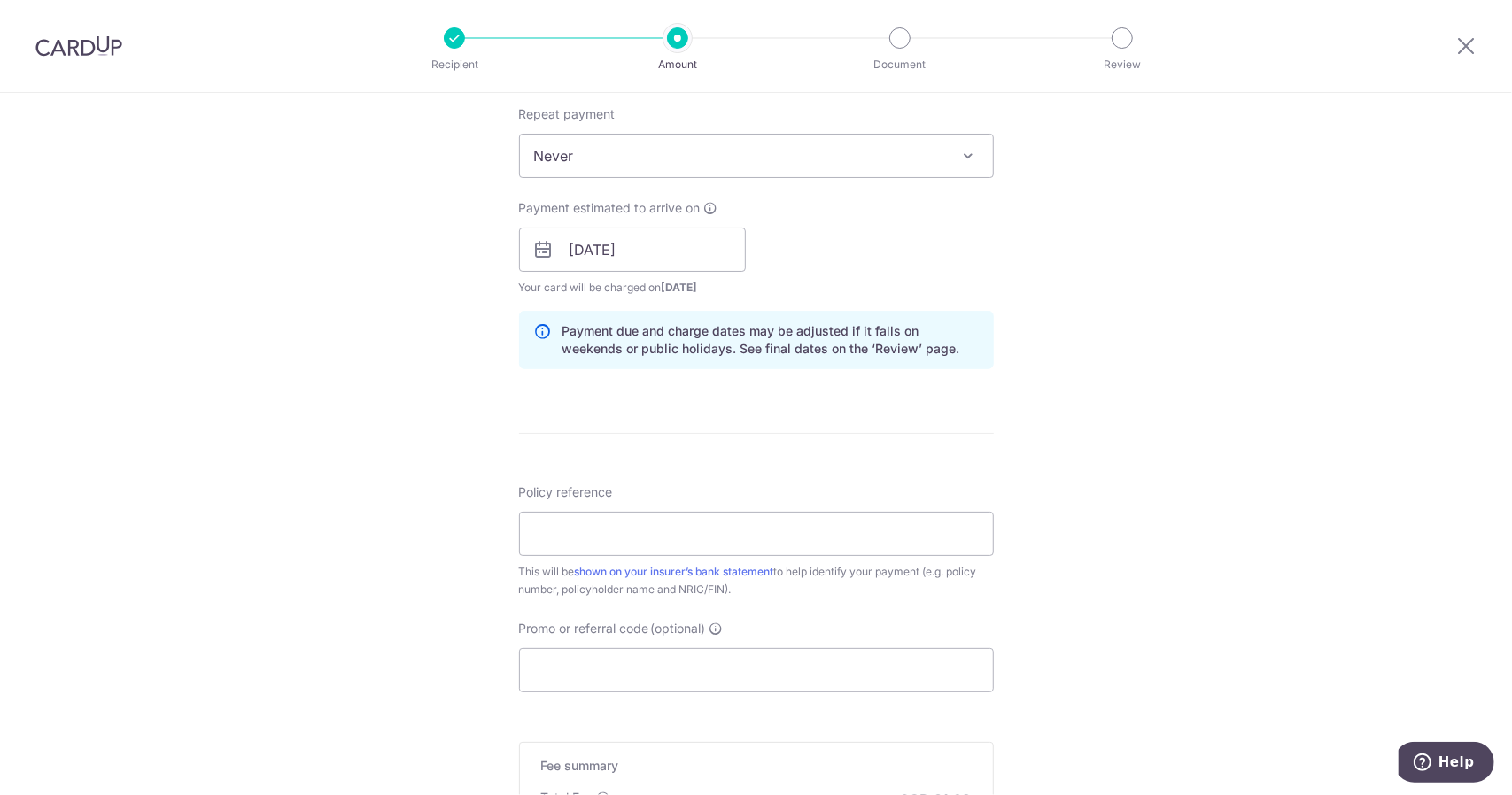
click at [1072, 429] on div "Tell us more about your payment Enter payment amount SGD 3,508.80 3508.80 Selec…" at bounding box center [756, 222] width 1512 height 1675
click at [599, 534] on input "Policy reference" at bounding box center [756, 534] width 475 height 45
paste input "L546801514 Chia [PERSON_NAME] S7702076D"
type input "L546801514 Chia [PERSON_NAME] S7702076D"
click at [1182, 512] on div "Tell us more about your payment Enter payment amount SGD 3,508.80 3508.80 Selec…" at bounding box center [756, 222] width 1512 height 1675
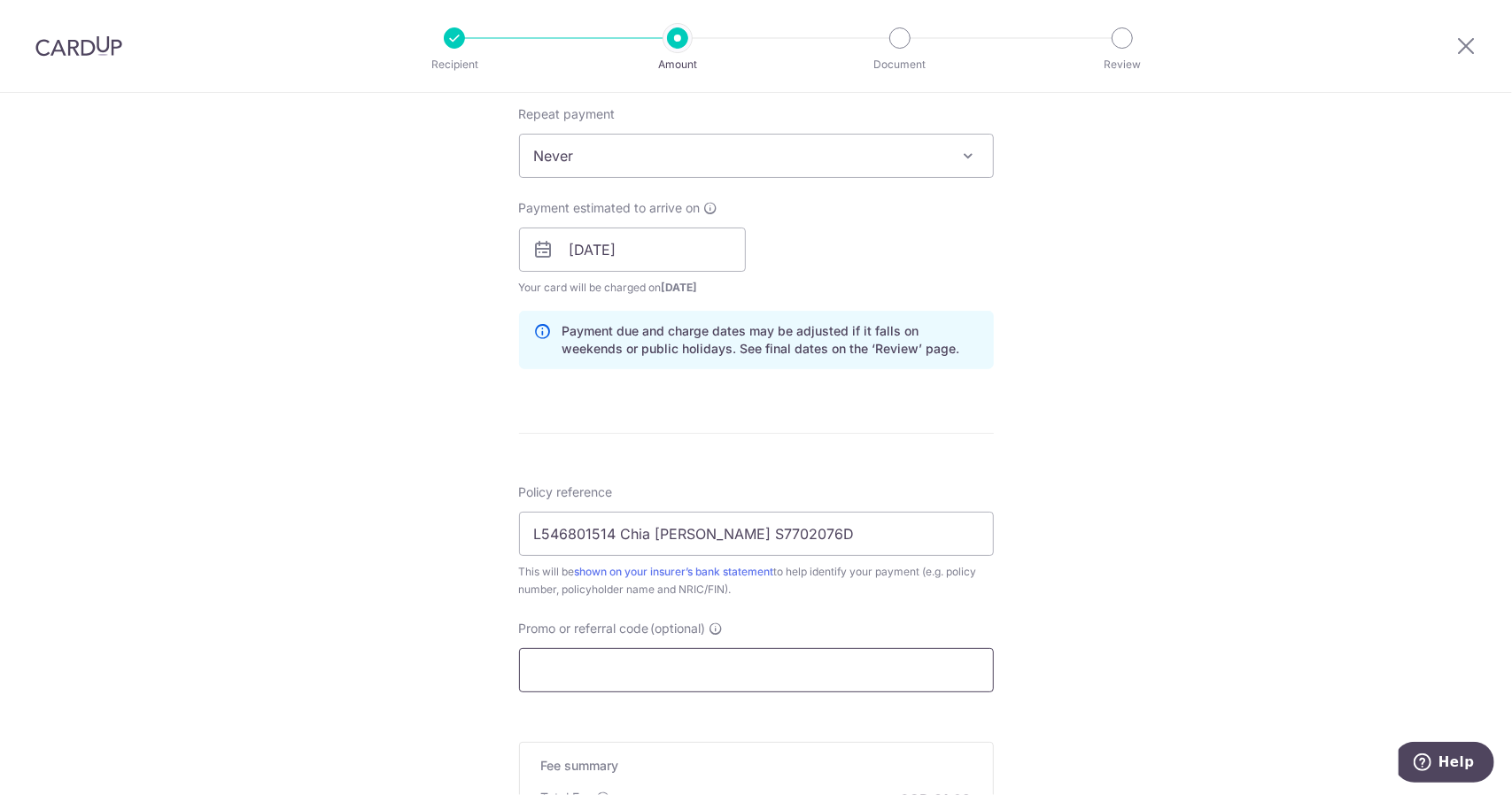
click at [677, 673] on input "Promo or referral code (optional)" at bounding box center [756, 671] width 475 height 45
paste input "OCBC90NMC"
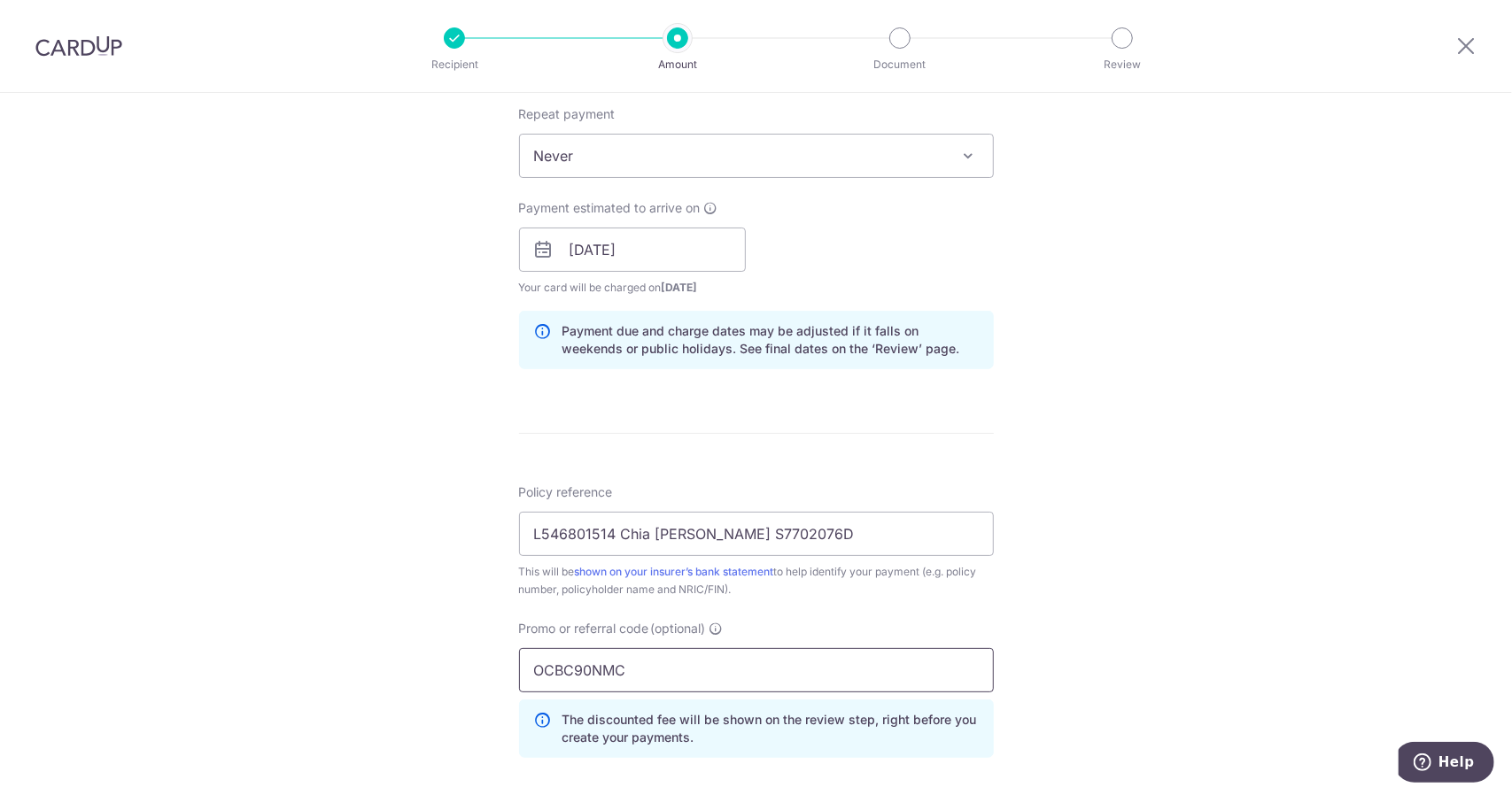
type input "OCBC90NMC"
click at [1091, 546] on div "Tell us more about your payment Enter payment amount SGD 3,508.80 3508.80 Selec…" at bounding box center [756, 261] width 1512 height 1753
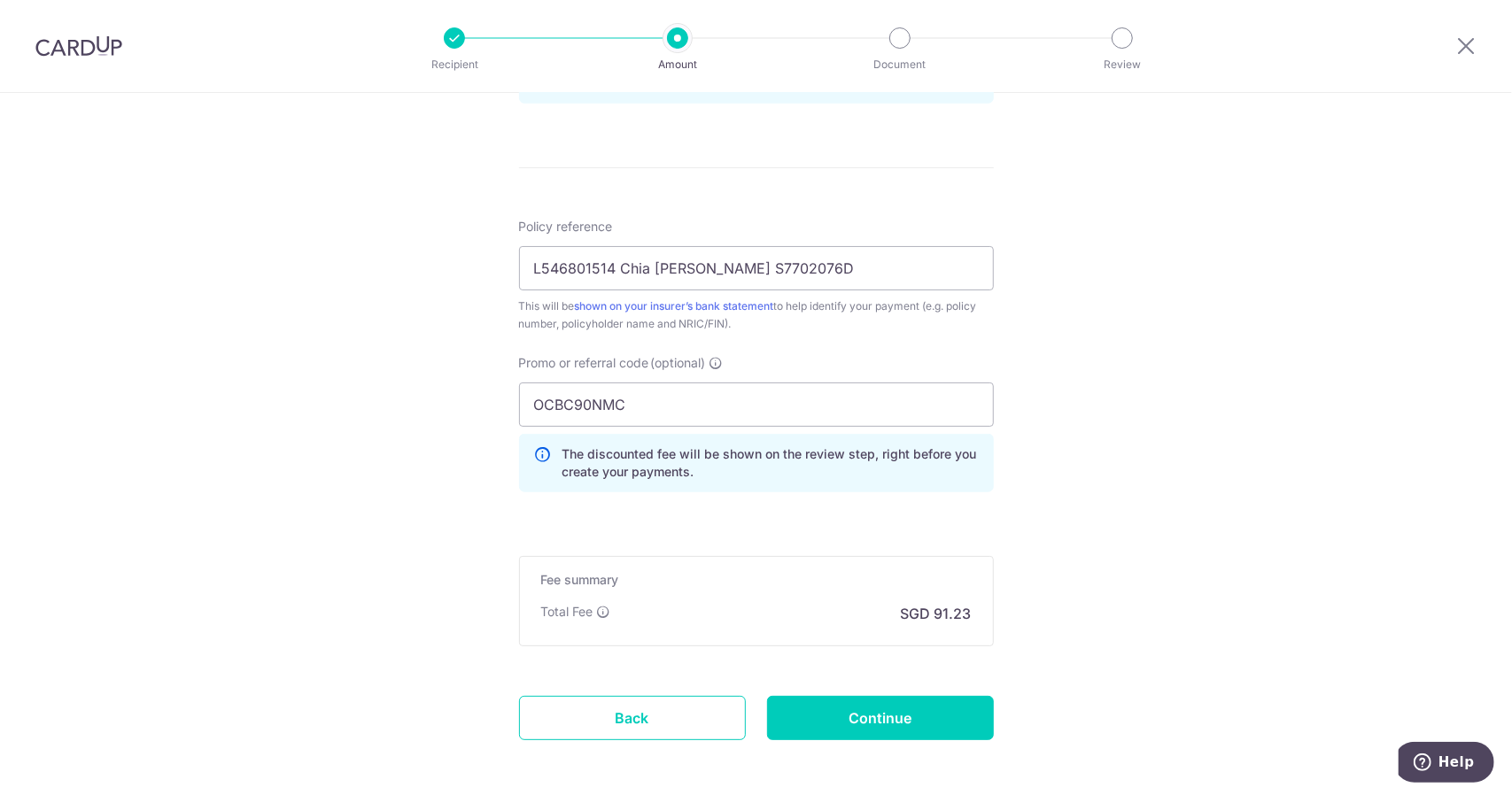
scroll to position [1047, 0]
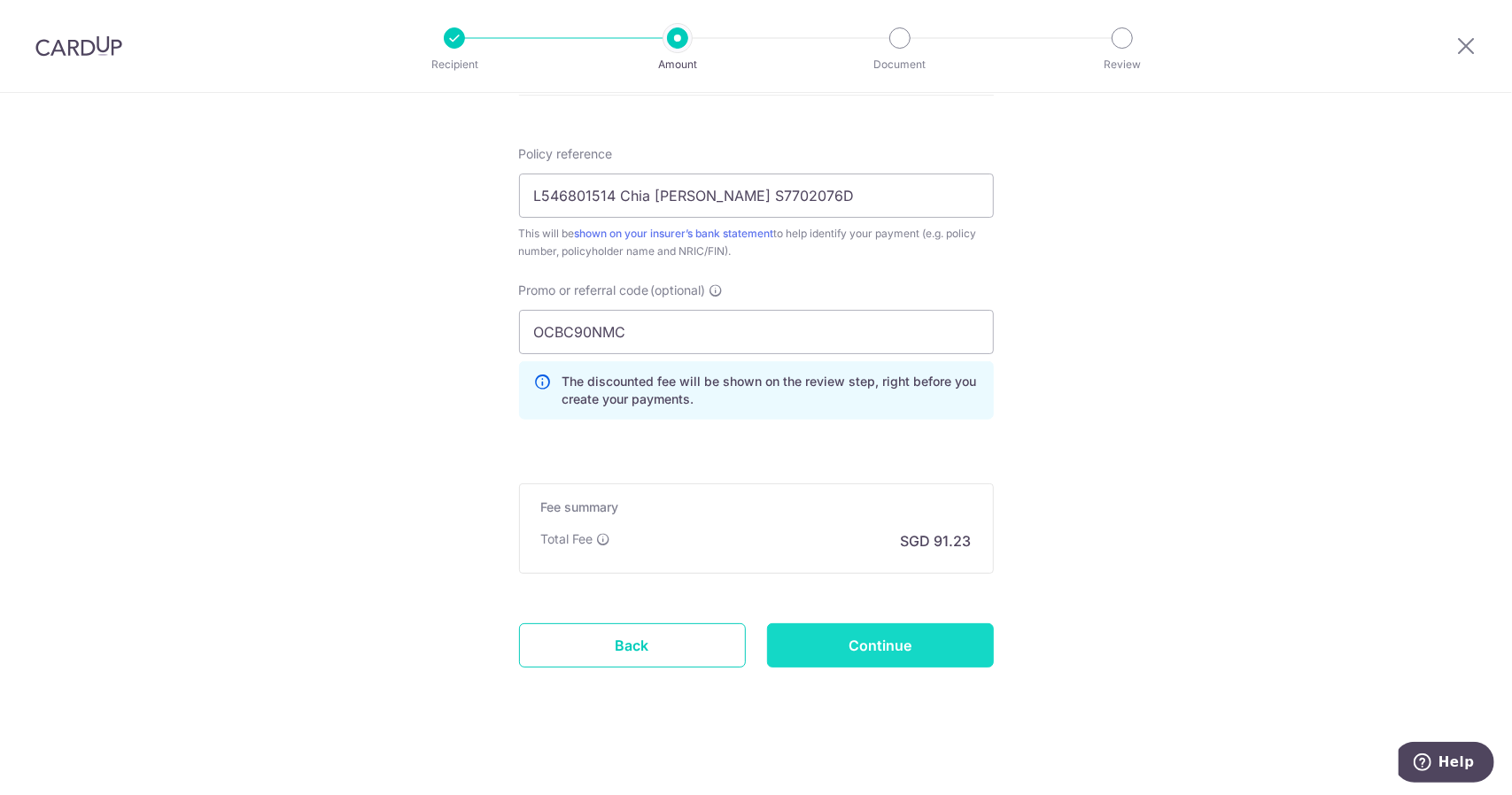
click at [864, 645] on input "Continue" at bounding box center [880, 645] width 227 height 45
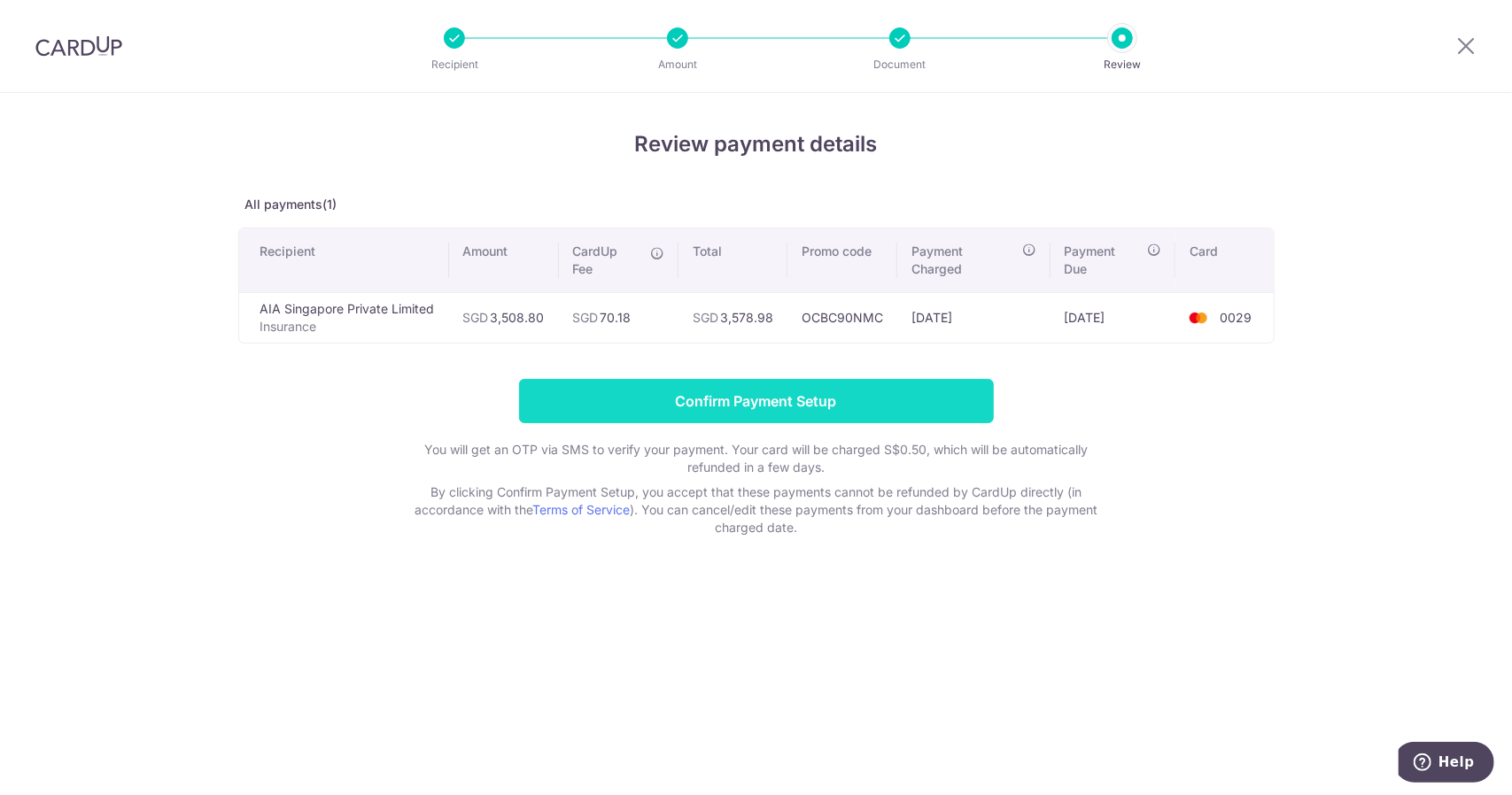
click at [776, 402] on input "Confirm Payment Setup" at bounding box center [756, 401] width 475 height 45
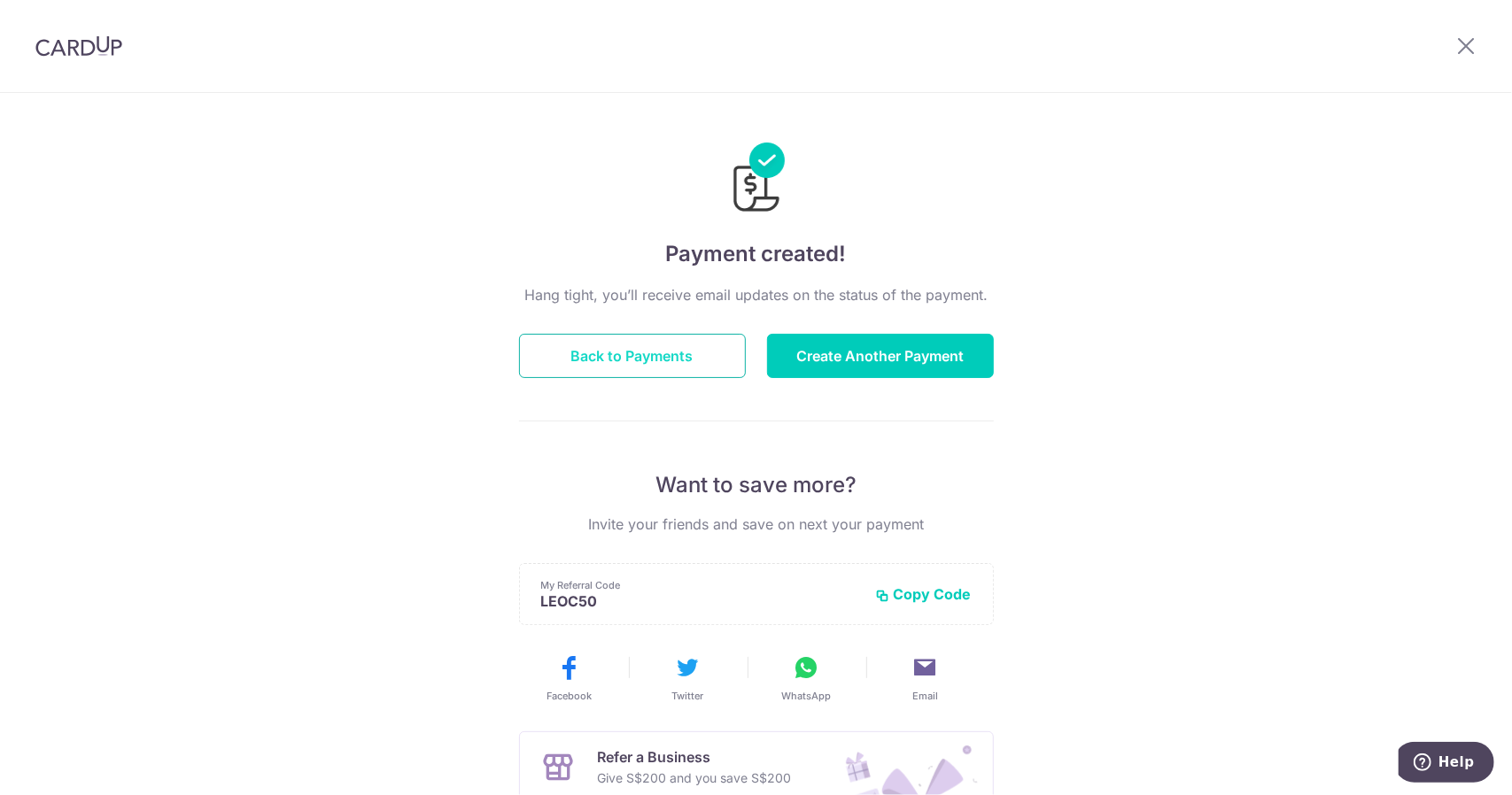
click at [651, 350] on button "Back to Payments" at bounding box center [632, 356] width 227 height 45
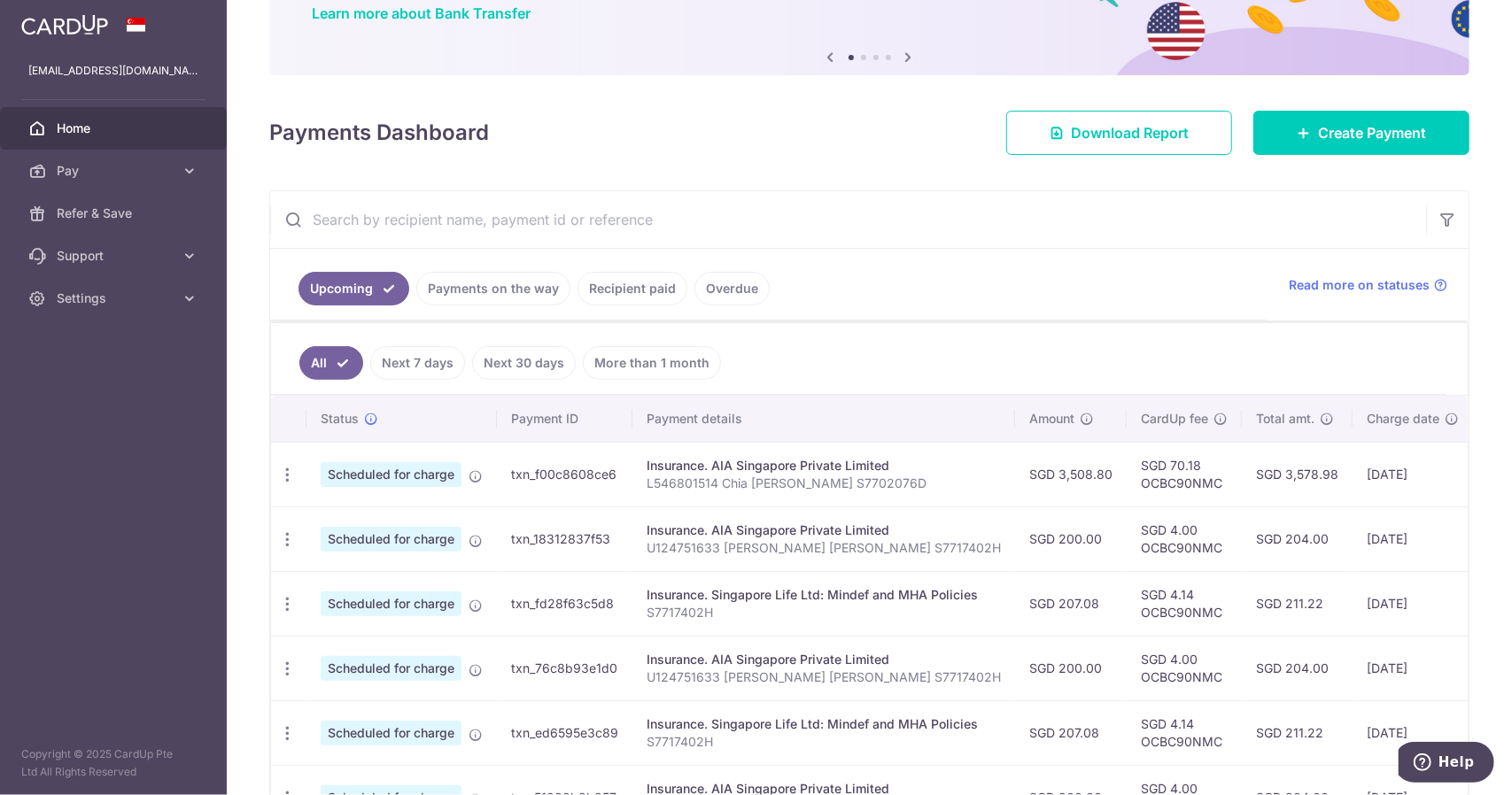
scroll to position [177, 0]
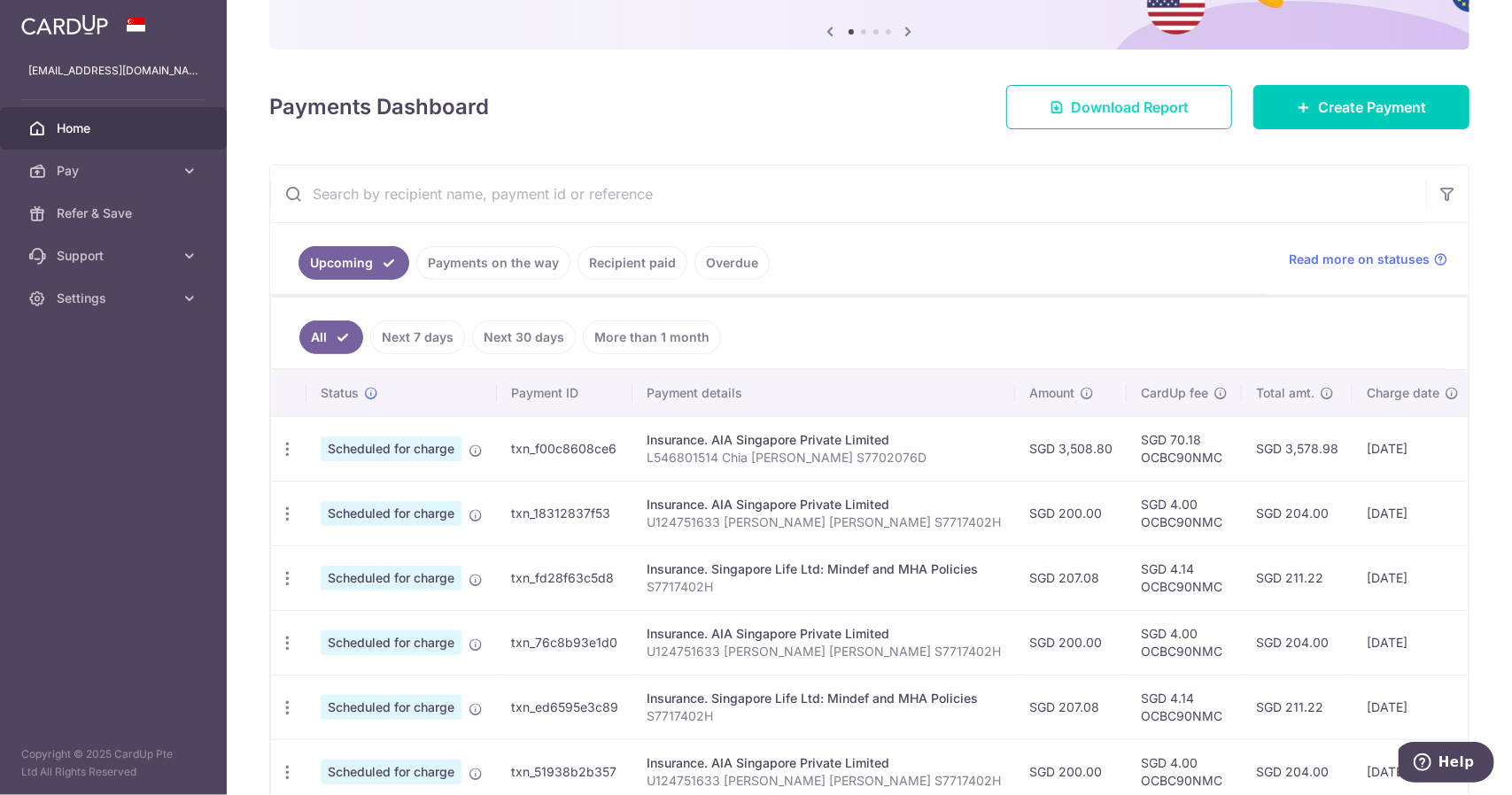
click at [1123, 96] on span "Download Report" at bounding box center [1129, 107] width 118 height 21
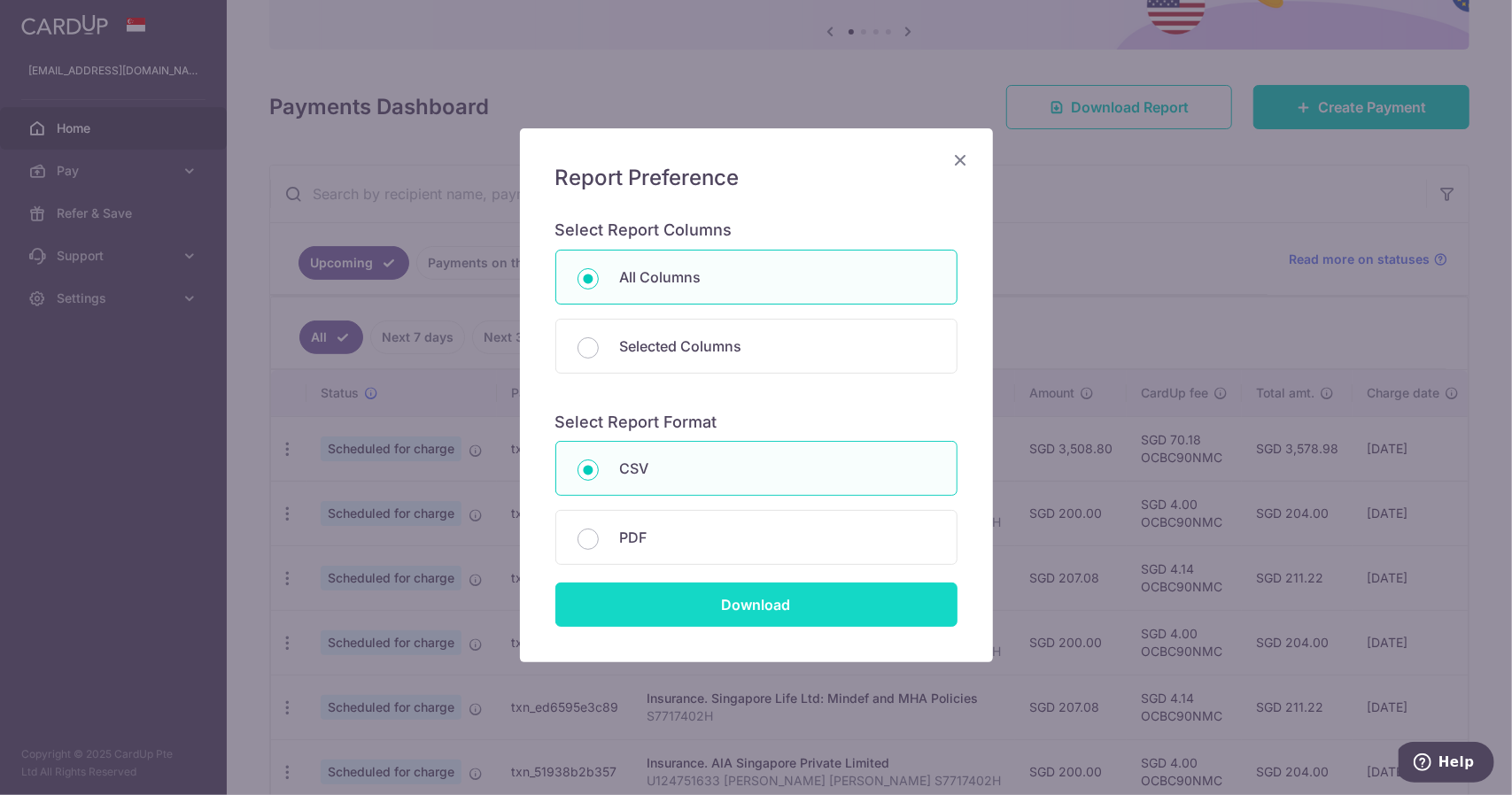
click at [631, 583] on input "Download" at bounding box center [756, 605] width 403 height 45
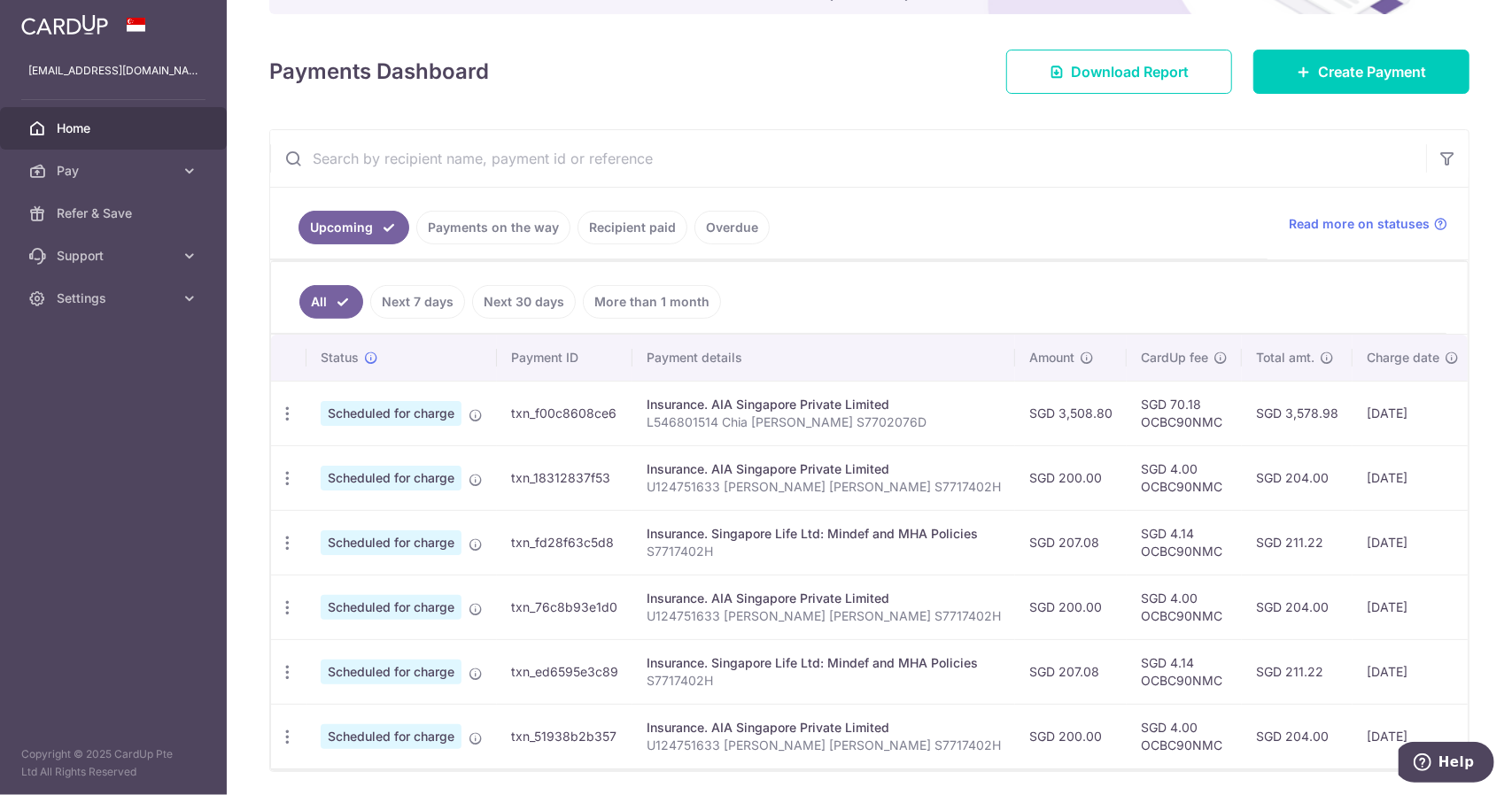
scroll to position [274, 0]
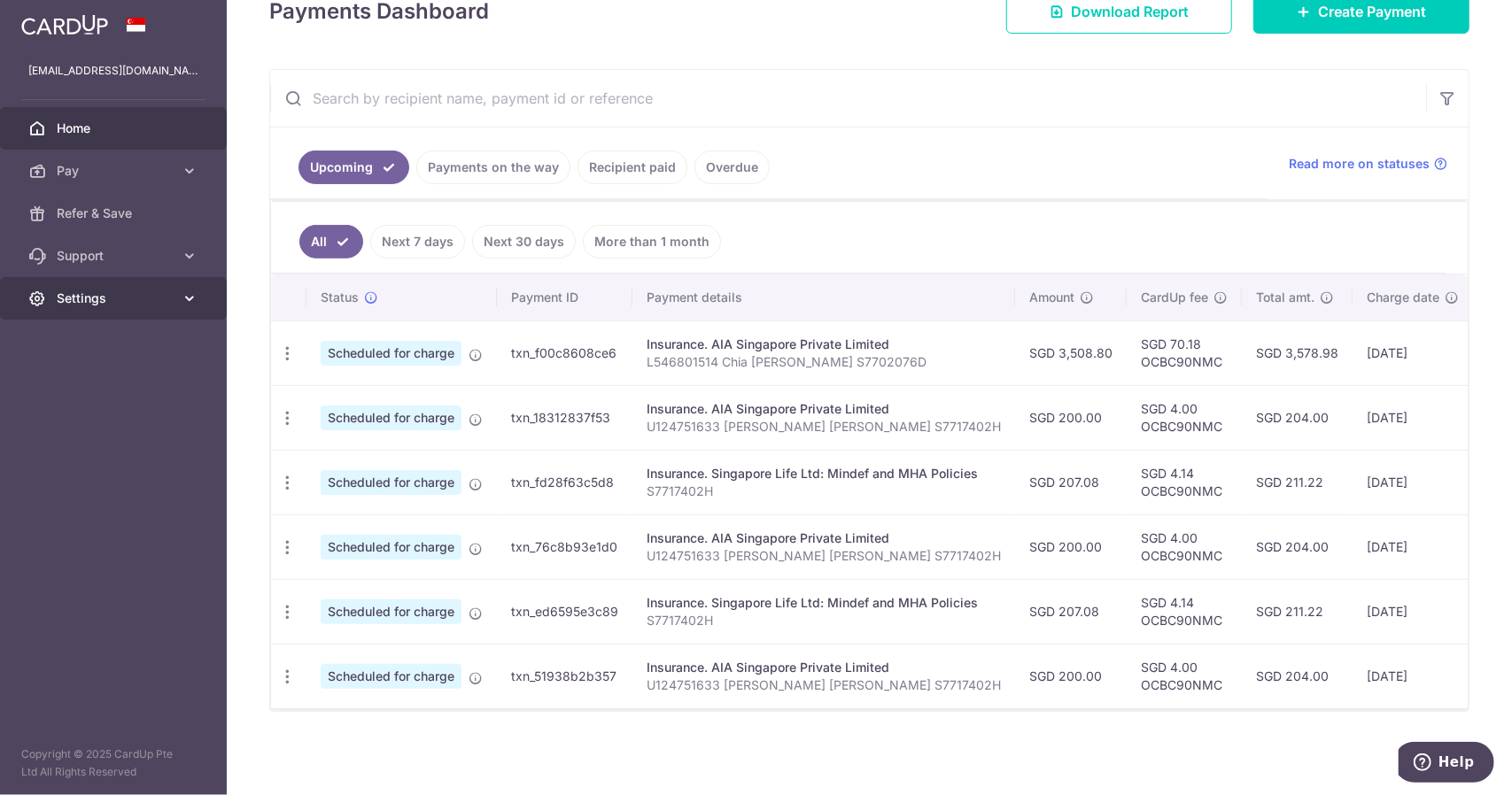
click at [110, 300] on span "Settings" at bounding box center [115, 298] width 117 height 17
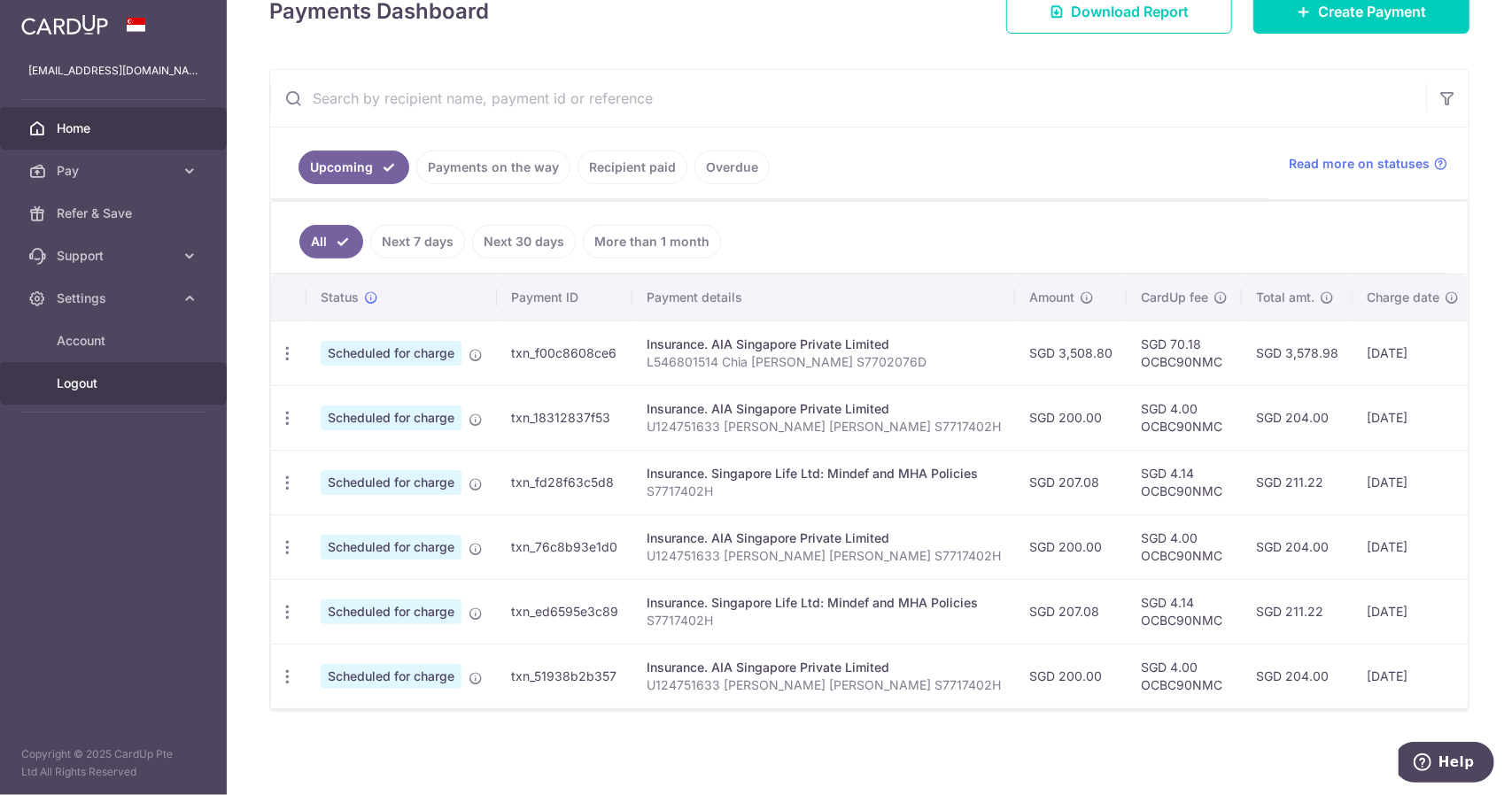
click at [104, 383] on span "Logout" at bounding box center [115, 383] width 117 height 17
